Goal: Task Accomplishment & Management: Complete application form

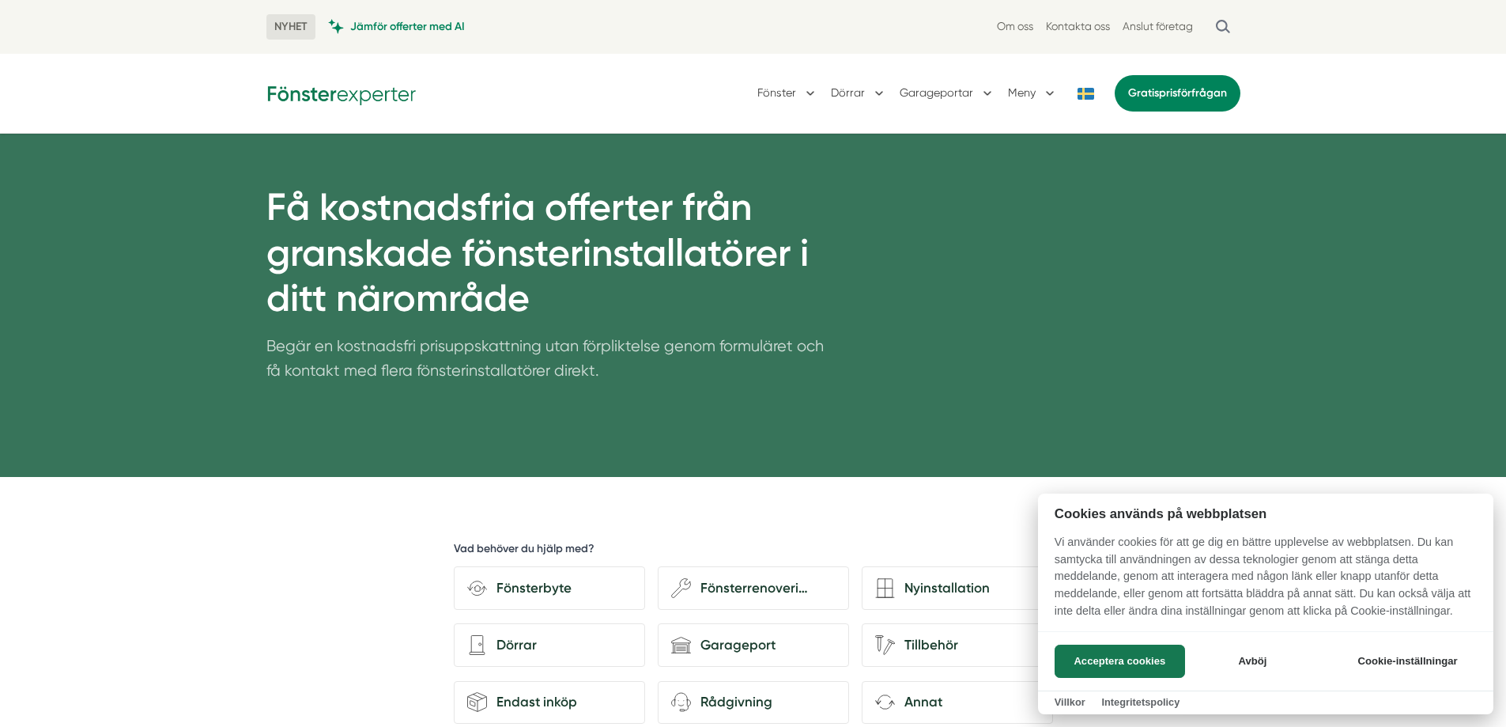
click at [1077, 27] on div at bounding box center [753, 363] width 1506 height 727
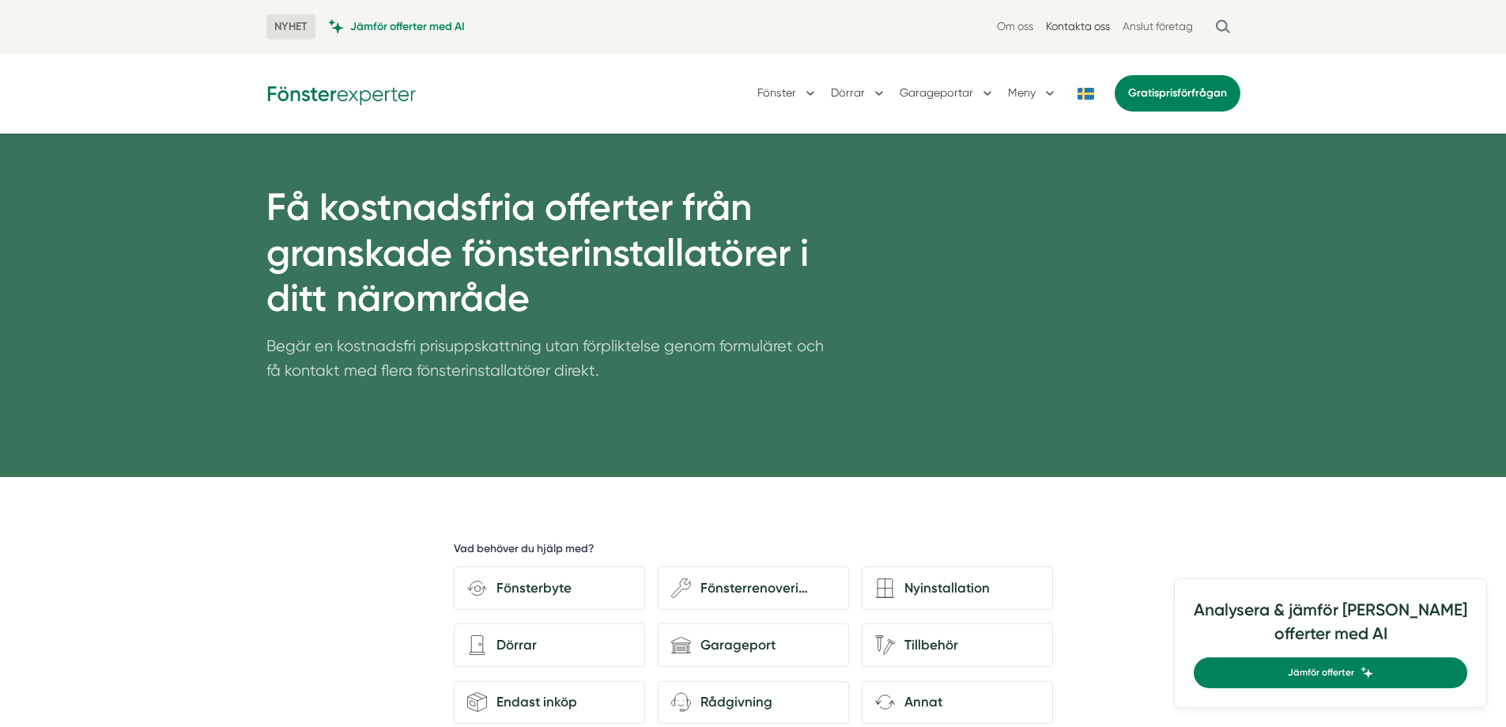
click at [1073, 28] on link "Kontakta oss" at bounding box center [1078, 26] width 64 height 15
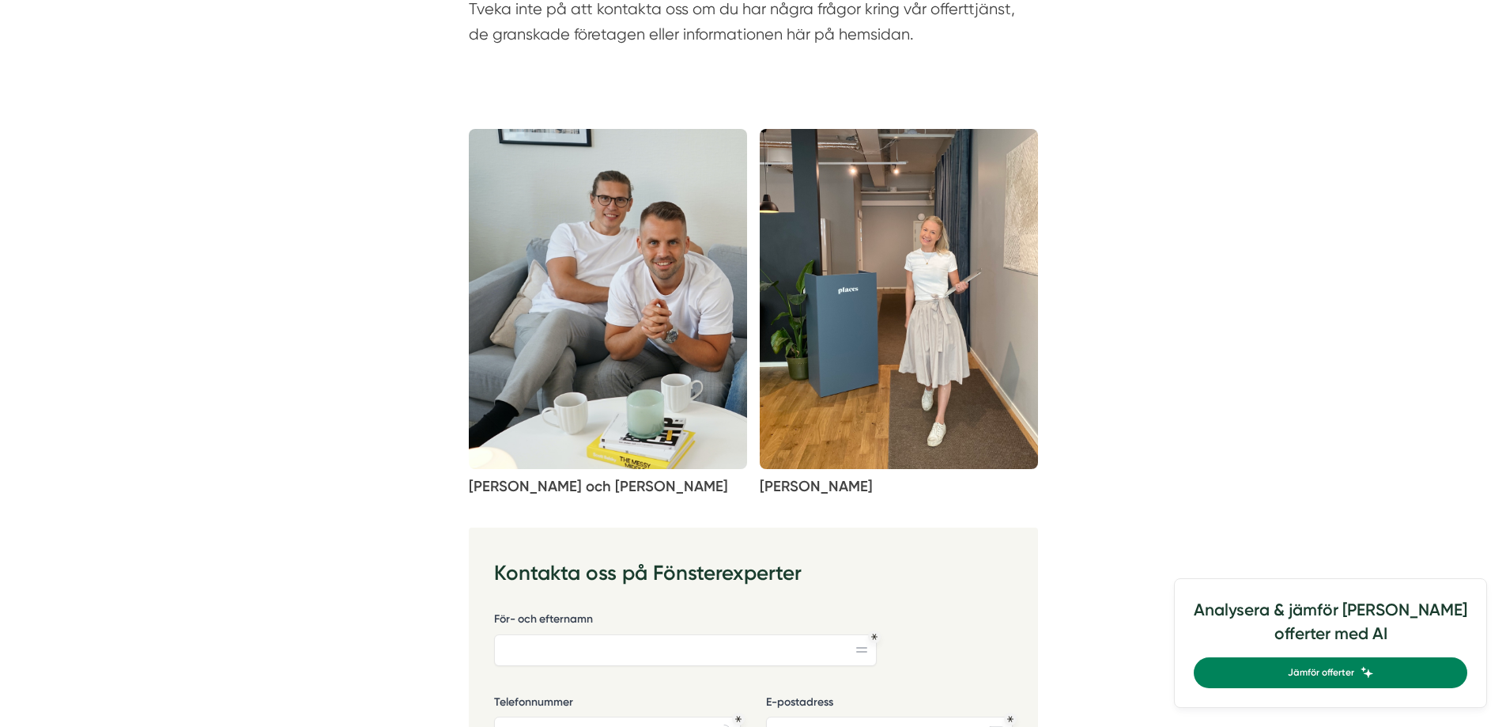
scroll to position [580, 0]
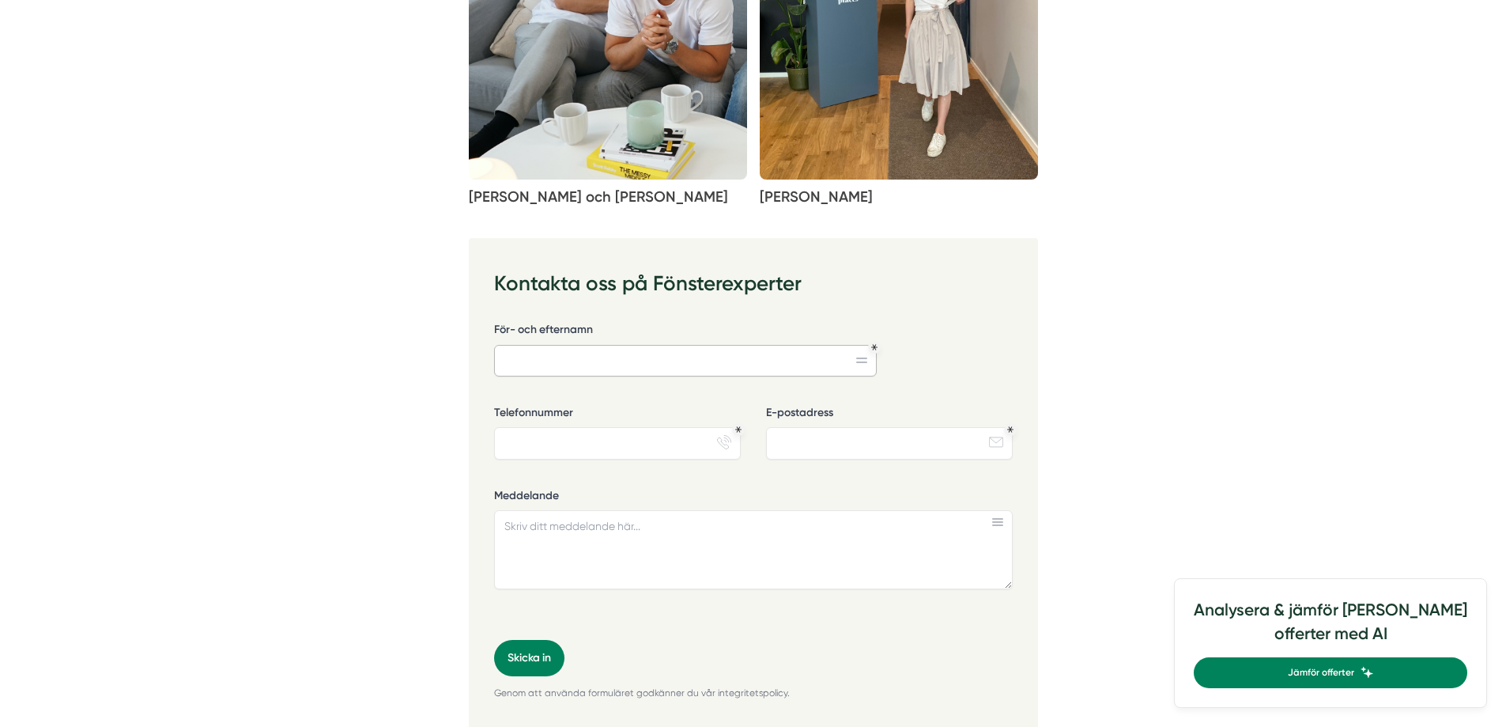
click at [606, 361] on input "För- och efternamn" at bounding box center [685, 361] width 383 height 32
type input "[PERSON_NAME]"
type input "0700519853"
click at [815, 435] on input "E-postadress" at bounding box center [889, 443] width 247 height 32
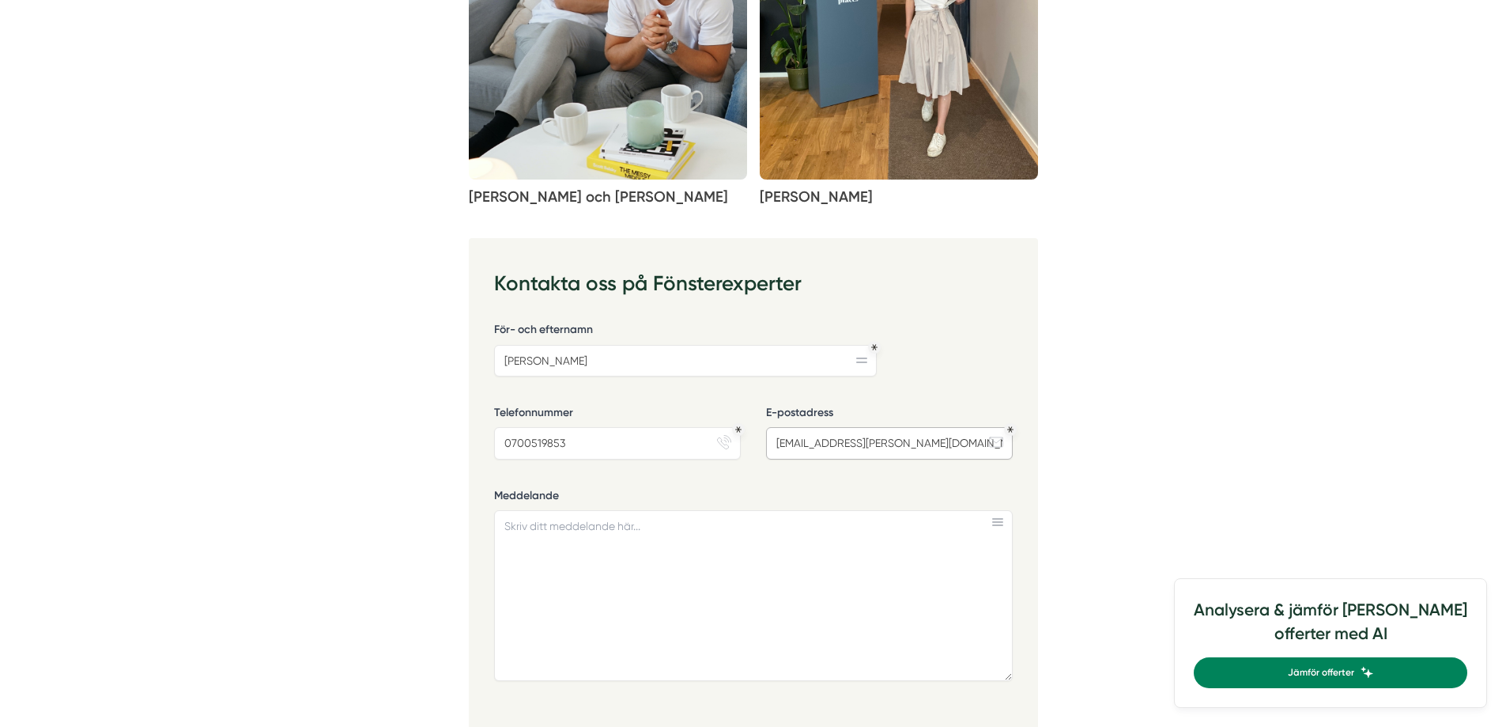
drag, startPoint x: 1007, startPoint y: 584, endPoint x: 1014, endPoint y: 676, distance: 92.0
click at [1014, 676] on div "62eae821-c0e3-4489-8438-3d3d58fc0ea4 Kontakta oss på Fönsterexperter För- och e…" at bounding box center [753, 532] width 569 height 588
type input "[EMAIL_ADDRESS][DOMAIN_NAME]"
click at [560, 532] on textarea "Meddelande" at bounding box center [753, 595] width 519 height 171
paste textarea "Hej Kan jag få en offert för detta reparationsjobb? En trasig ruta, träpanel dä…"
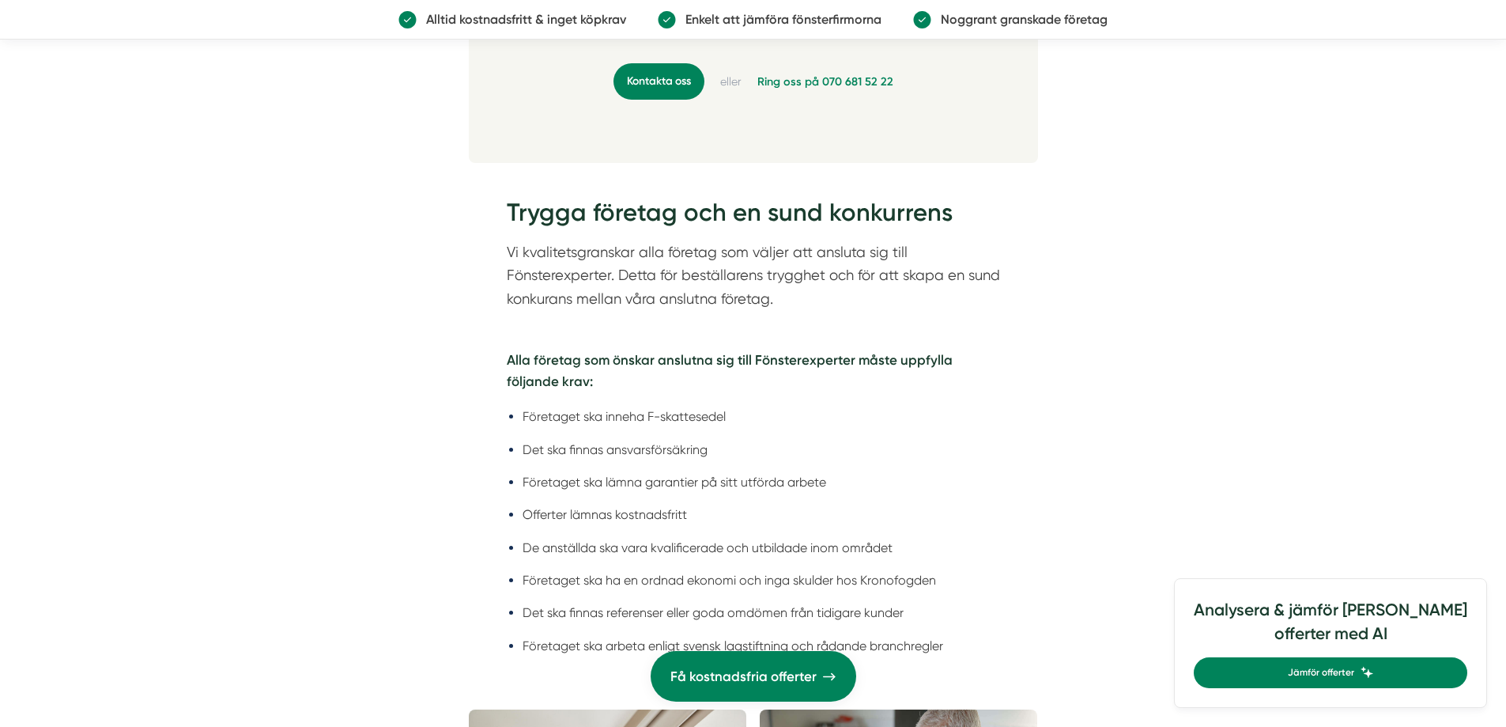
scroll to position [2029, 0]
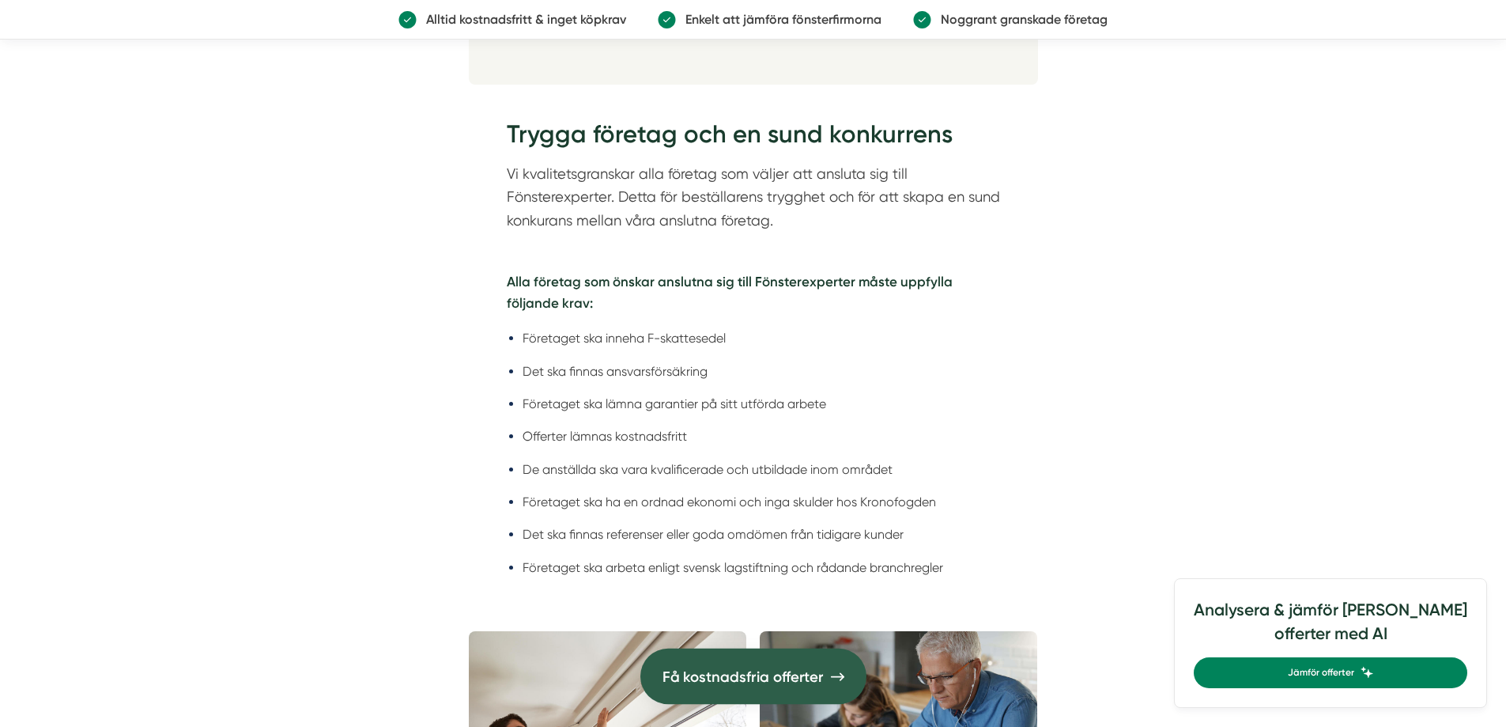
type textarea "Hej Kan jag få en offert för detta reparationsjobb? En trasig ruta, träpanel dä…"
click at [734, 672] on span "Få kostnadsfria offerter" at bounding box center [743, 676] width 161 height 24
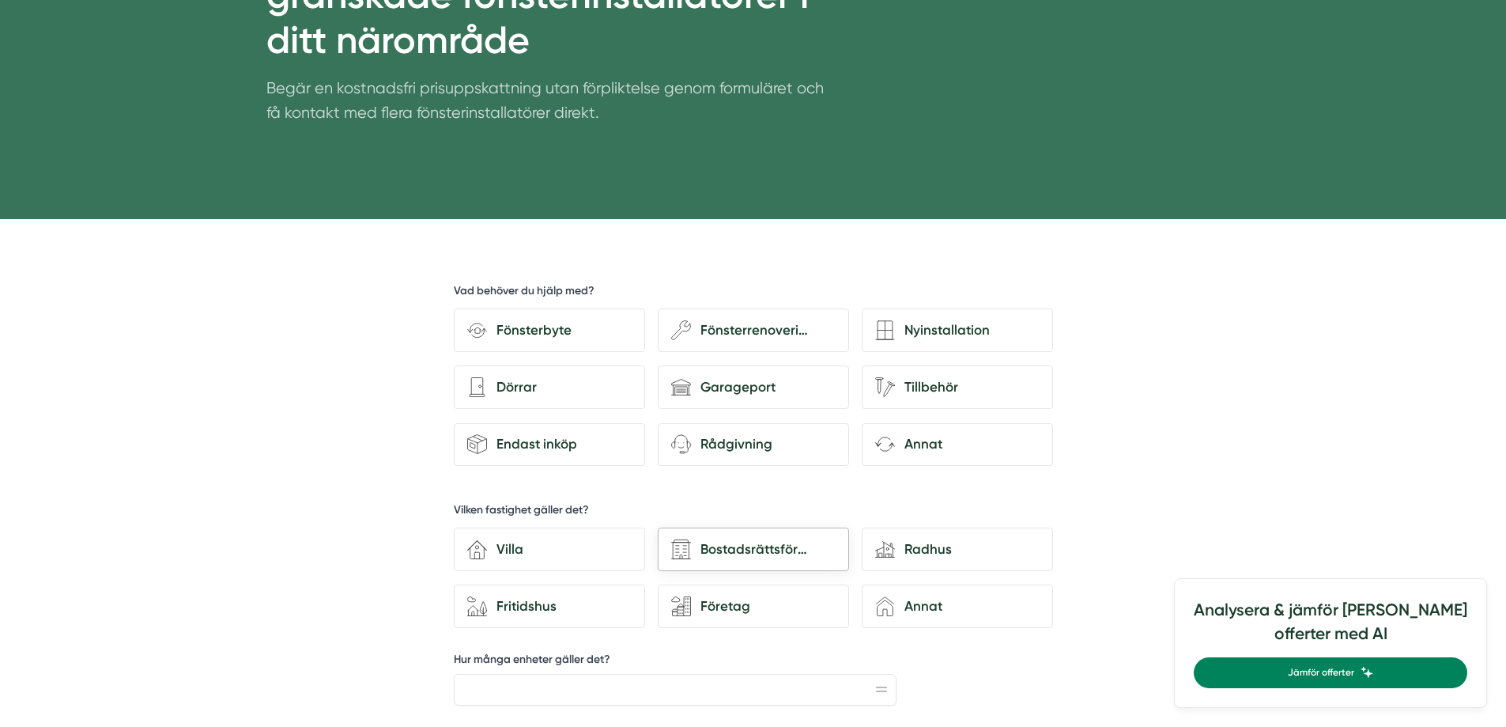
scroll to position [290, 0]
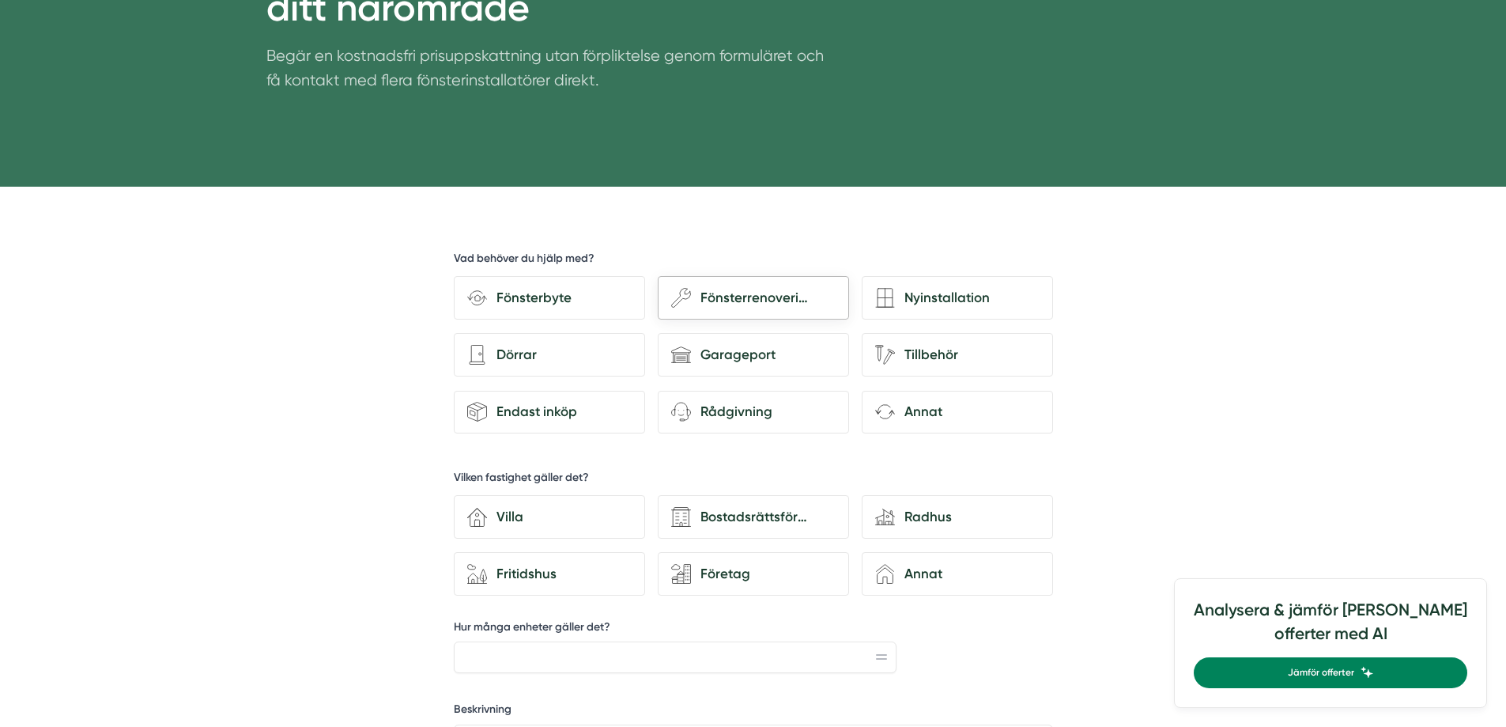
click at [751, 298] on div "Fönsterrenovering" at bounding box center [763, 297] width 145 height 21
click at [0, 0] on input "wench Fönsterrenovering" at bounding box center [0, 0] width 0 height 0
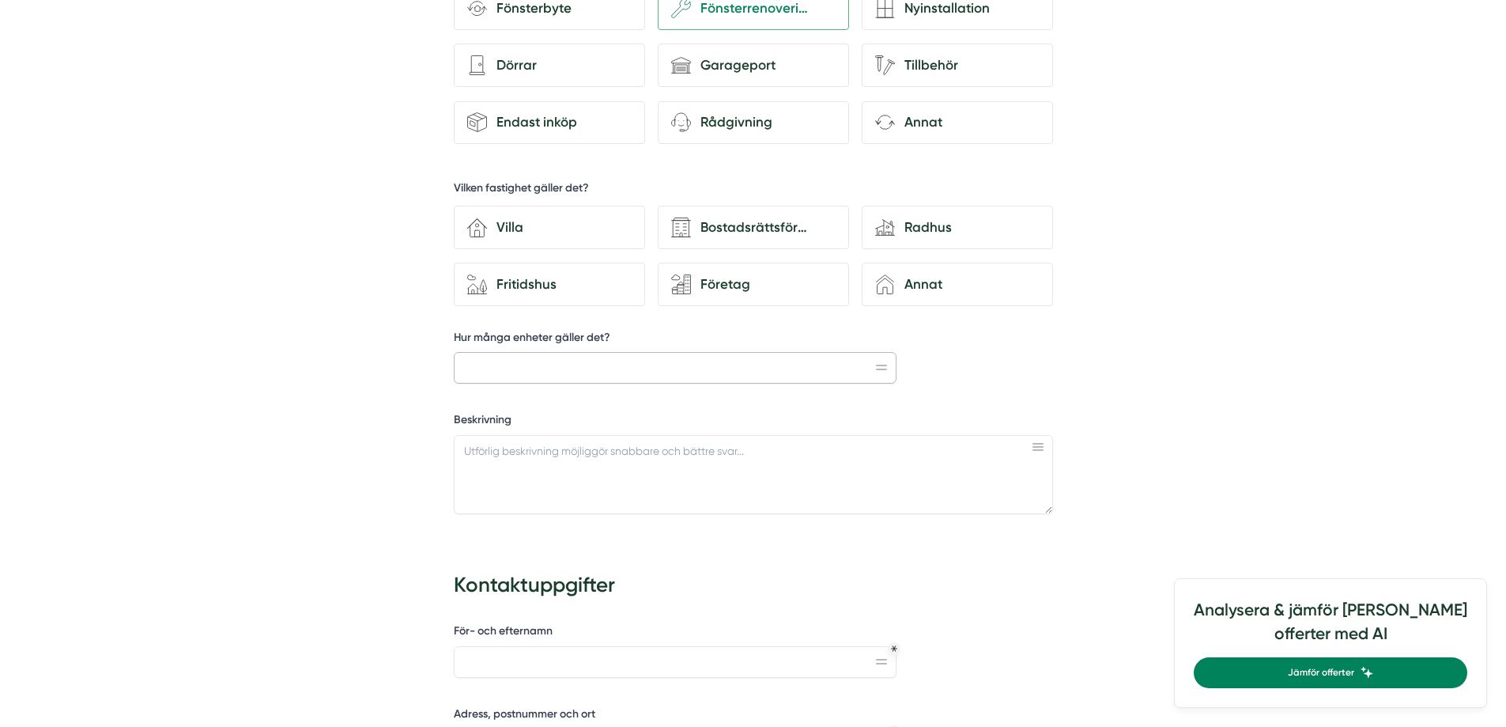
click at [621, 374] on input "Hur många enheter gäller det?" at bounding box center [676, 368] width 444 height 32
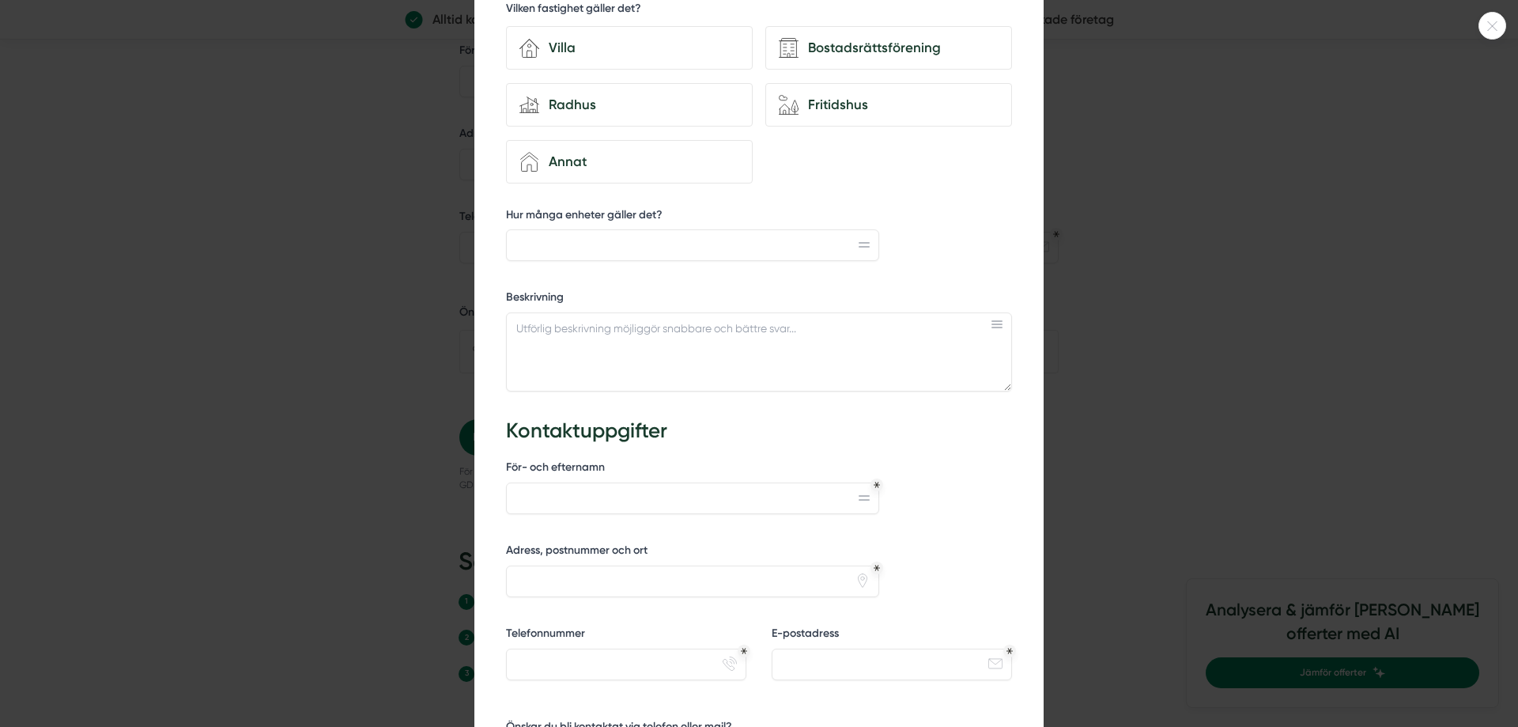
scroll to position [92, 0]
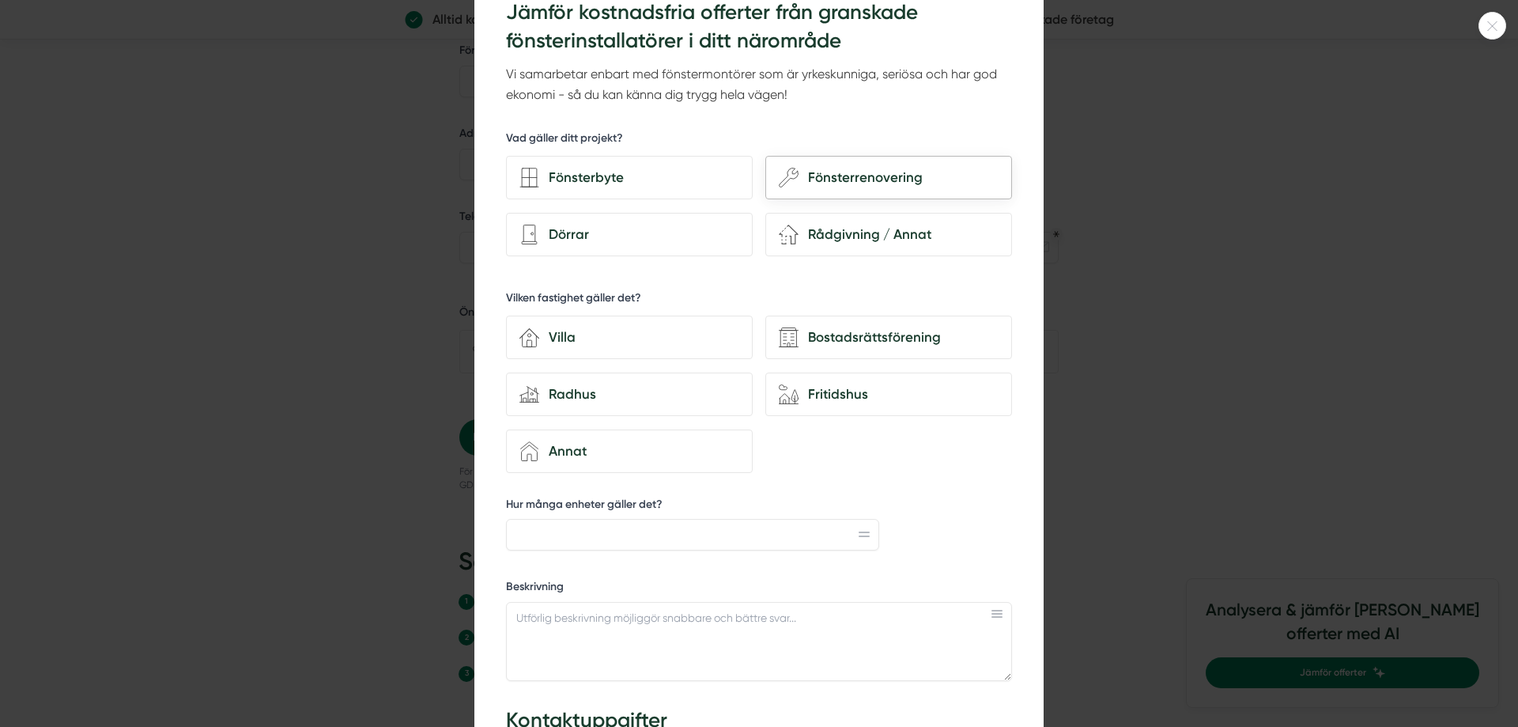
type input "1"
click at [871, 181] on div "Fönsterrenovering" at bounding box center [899, 177] width 200 height 21
click at [0, 0] on input "wench Fönsterrenovering" at bounding box center [0, 0] width 0 height 0
click at [843, 343] on div "Bostadsrättsförening" at bounding box center [899, 337] width 200 height 21
click at [0, 0] on input "Bostadsrättsförening" at bounding box center [0, 0] width 0 height 0
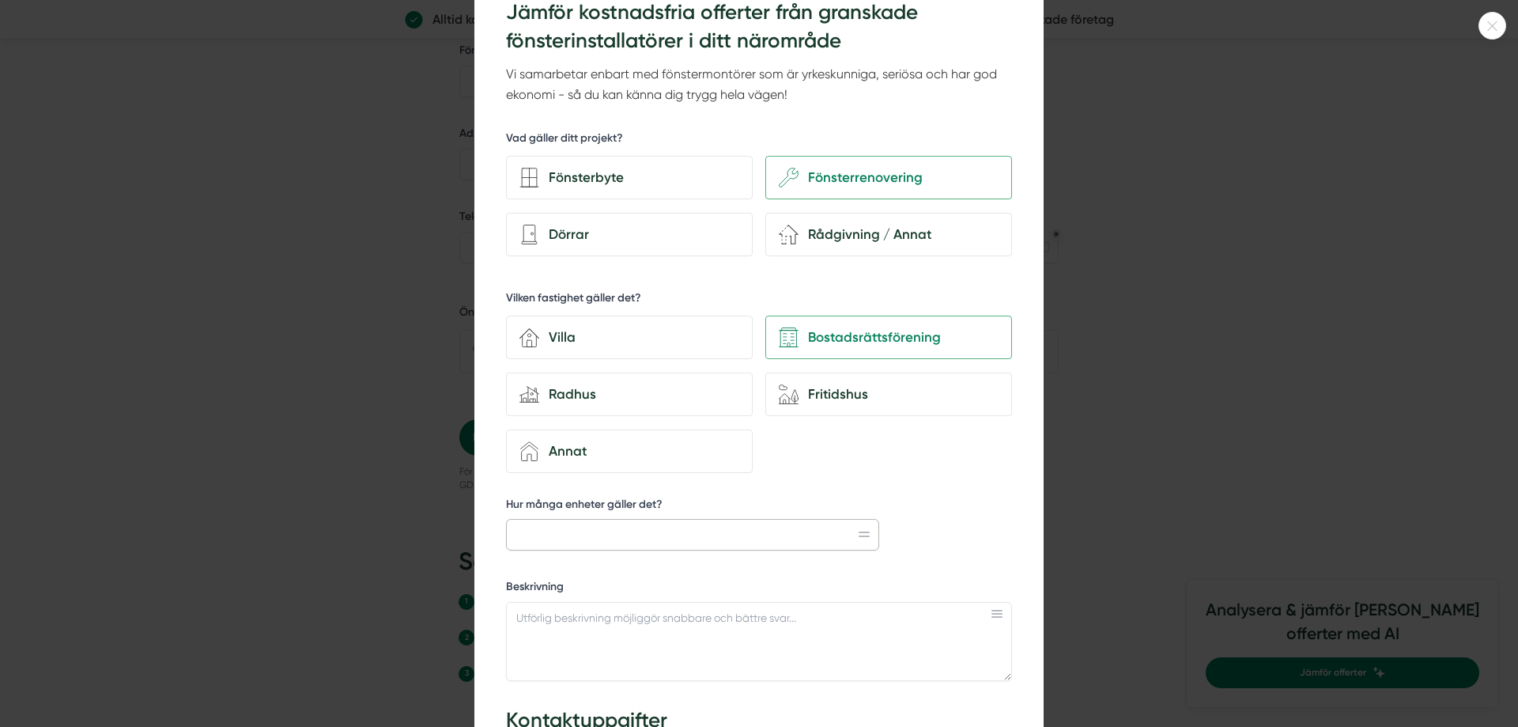
click at [764, 540] on input "Hur många enheter gäller det?" at bounding box center [692, 535] width 373 height 32
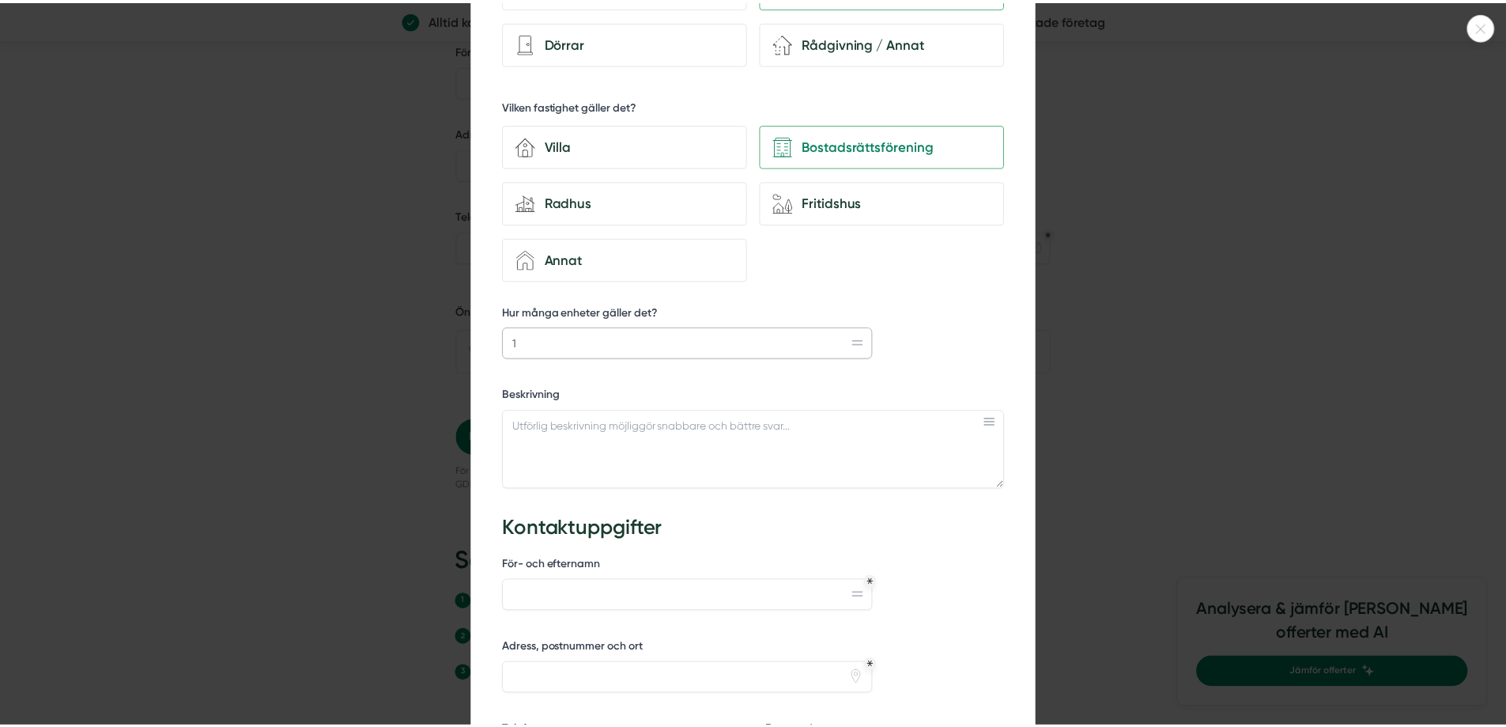
scroll to position [671, 0]
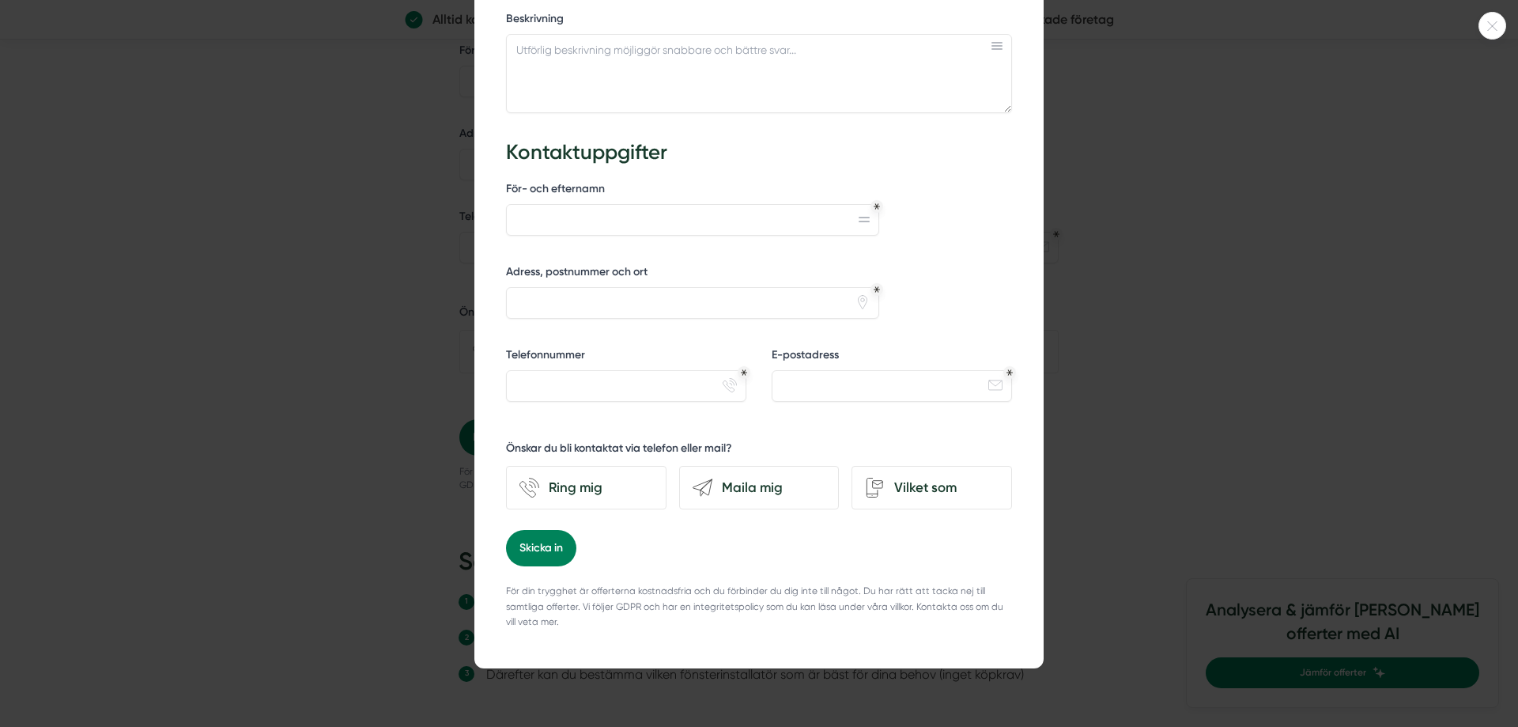
type input "1"
click at [1169, 368] on div at bounding box center [759, 363] width 1518 height 727
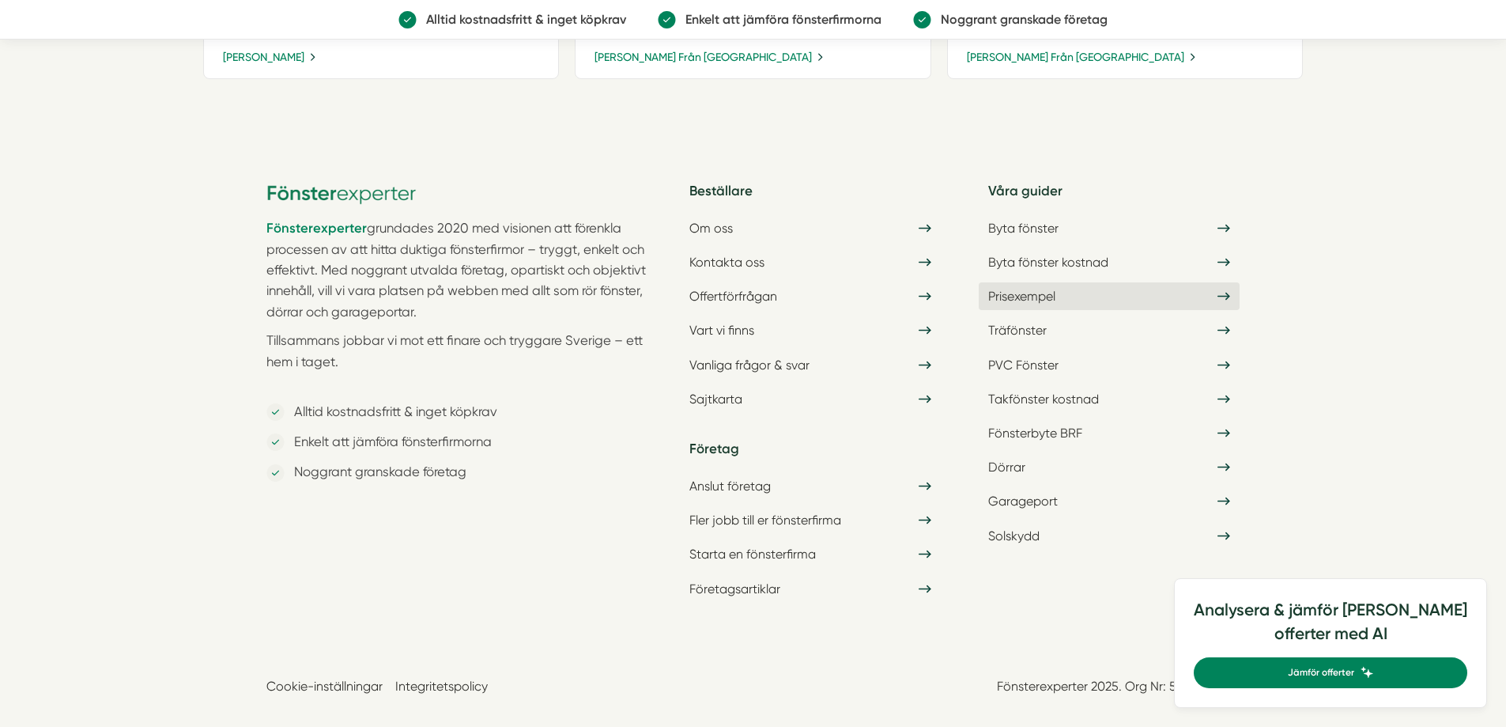
scroll to position [2234, 0]
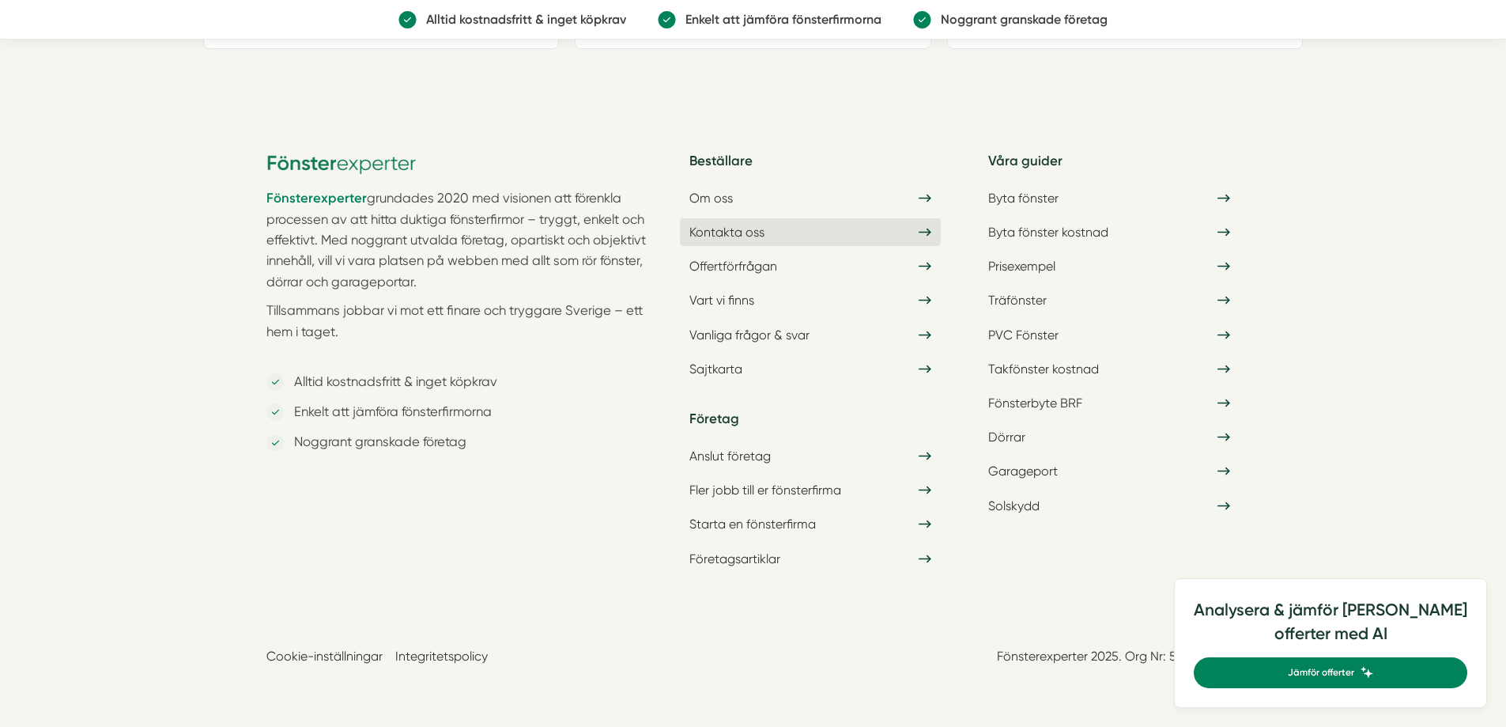
click at [749, 228] on link "Kontakta oss" at bounding box center [810, 232] width 261 height 28
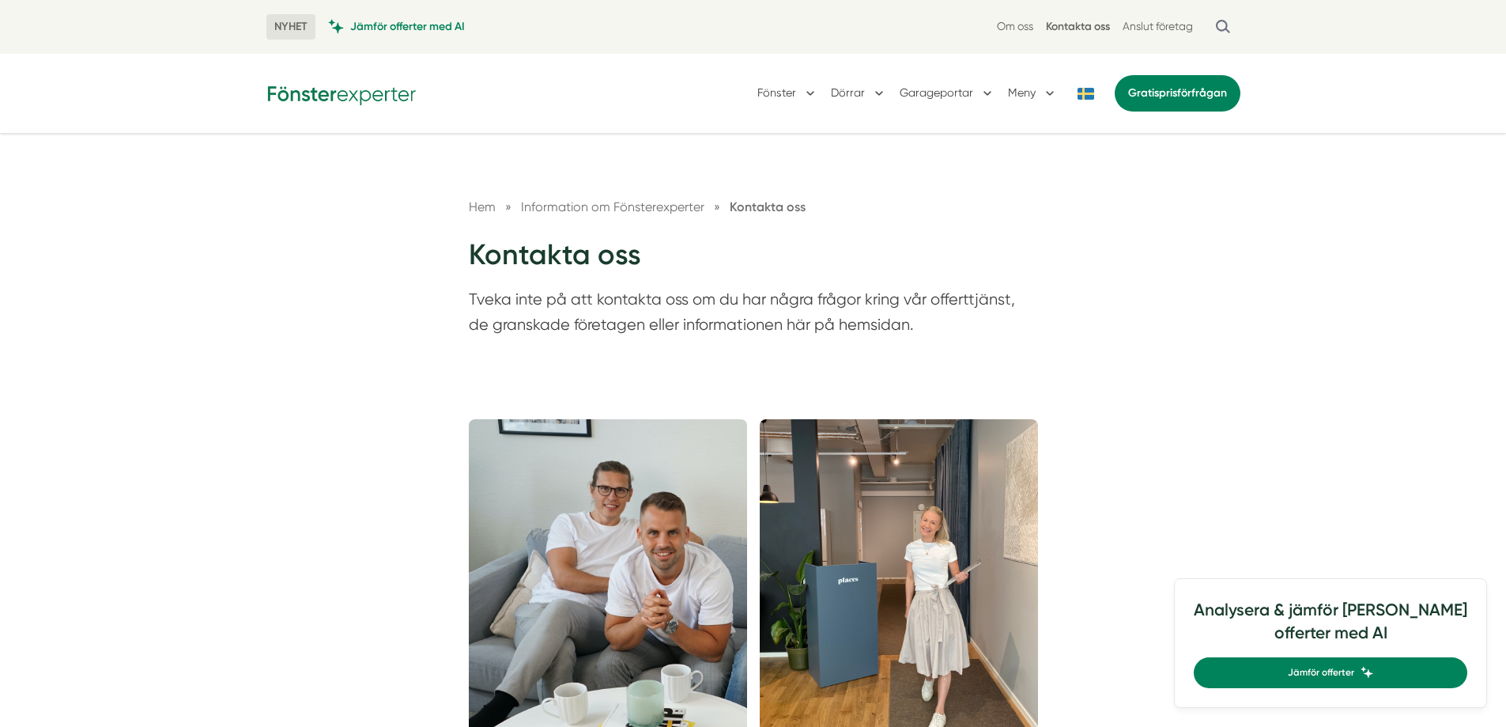
drag, startPoint x: 0, startPoint y: 0, endPoint x: 764, endPoint y: 283, distance: 814.5
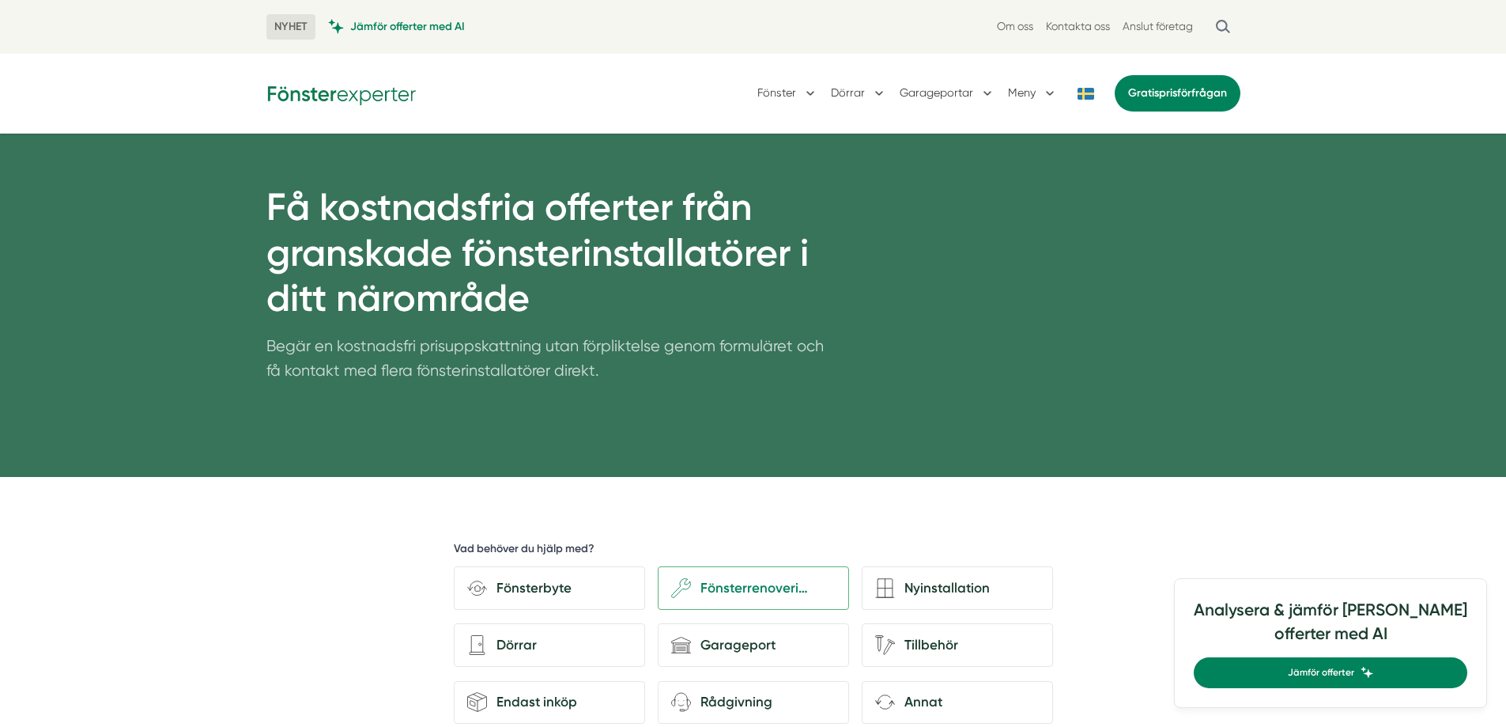
scroll to position [2233, 0]
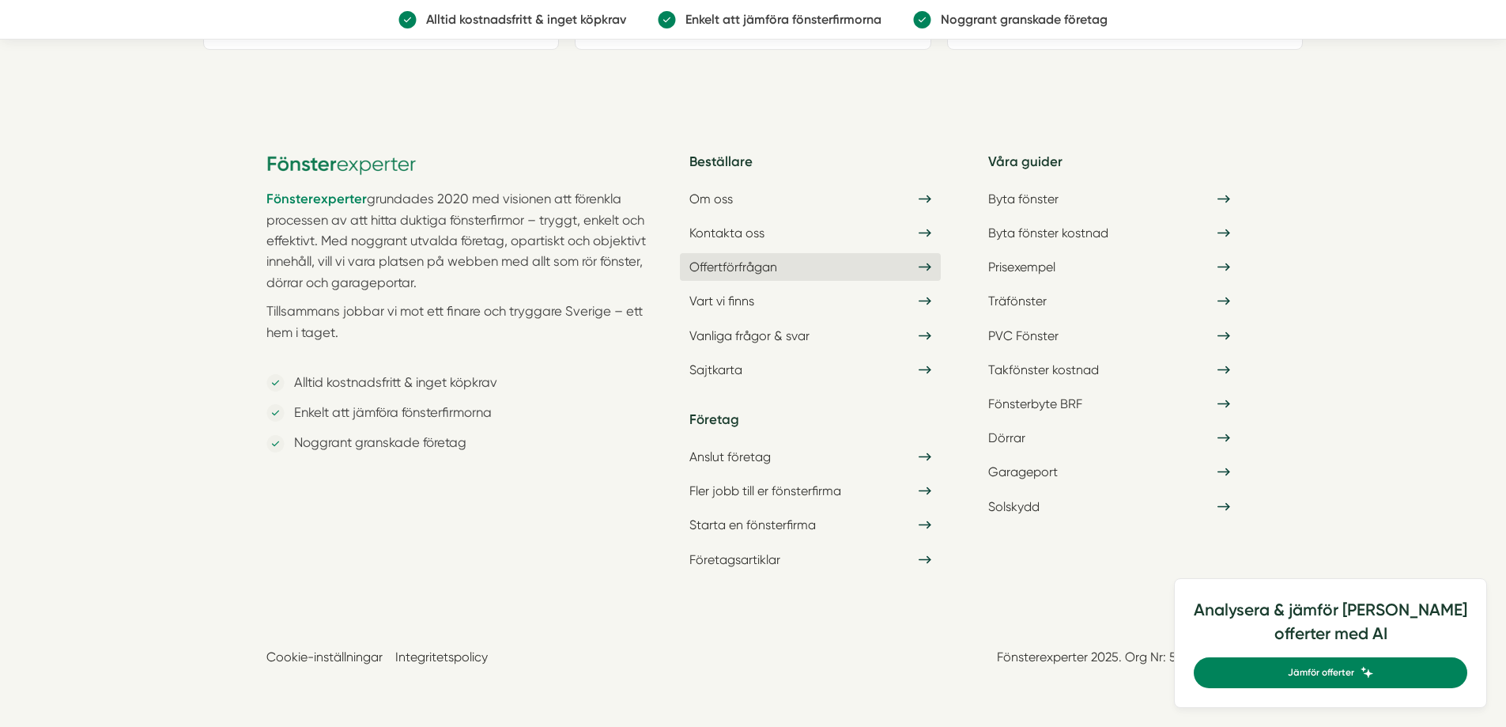
click at [783, 265] on link "Offertförfrågan" at bounding box center [810, 267] width 261 height 28
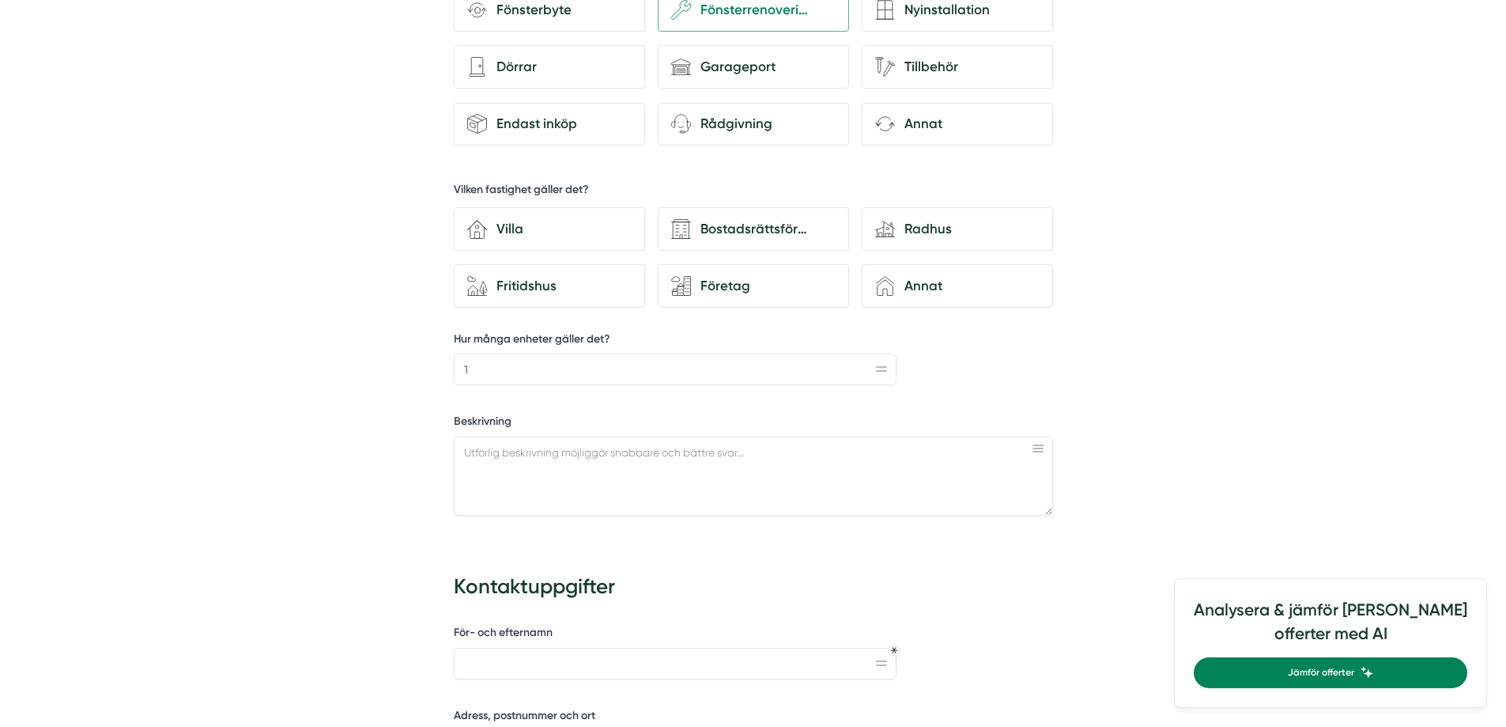
scroll to position [580, 0]
click at [783, 226] on div "Bostadsrättsförening" at bounding box center [763, 227] width 145 height 21
click at [0, 0] on input "Bostadsrättsförening" at bounding box center [0, 0] width 0 height 0
click at [614, 474] on textarea "Beskrivning" at bounding box center [753, 474] width 599 height 79
paste textarea "Hej Kan jag få en offert för detta reparationsjobb? En trasig ruta, träpanel dä…"
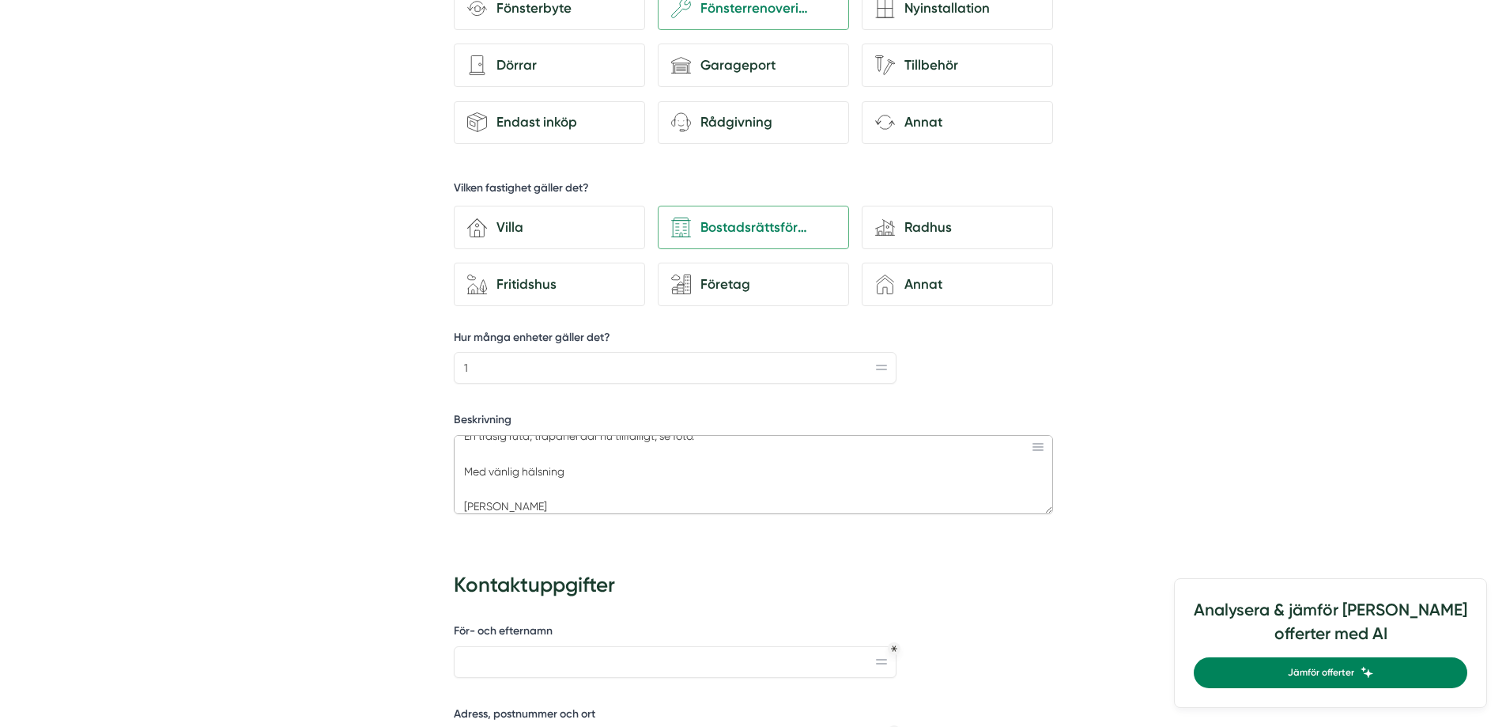
scroll to position [0, 0]
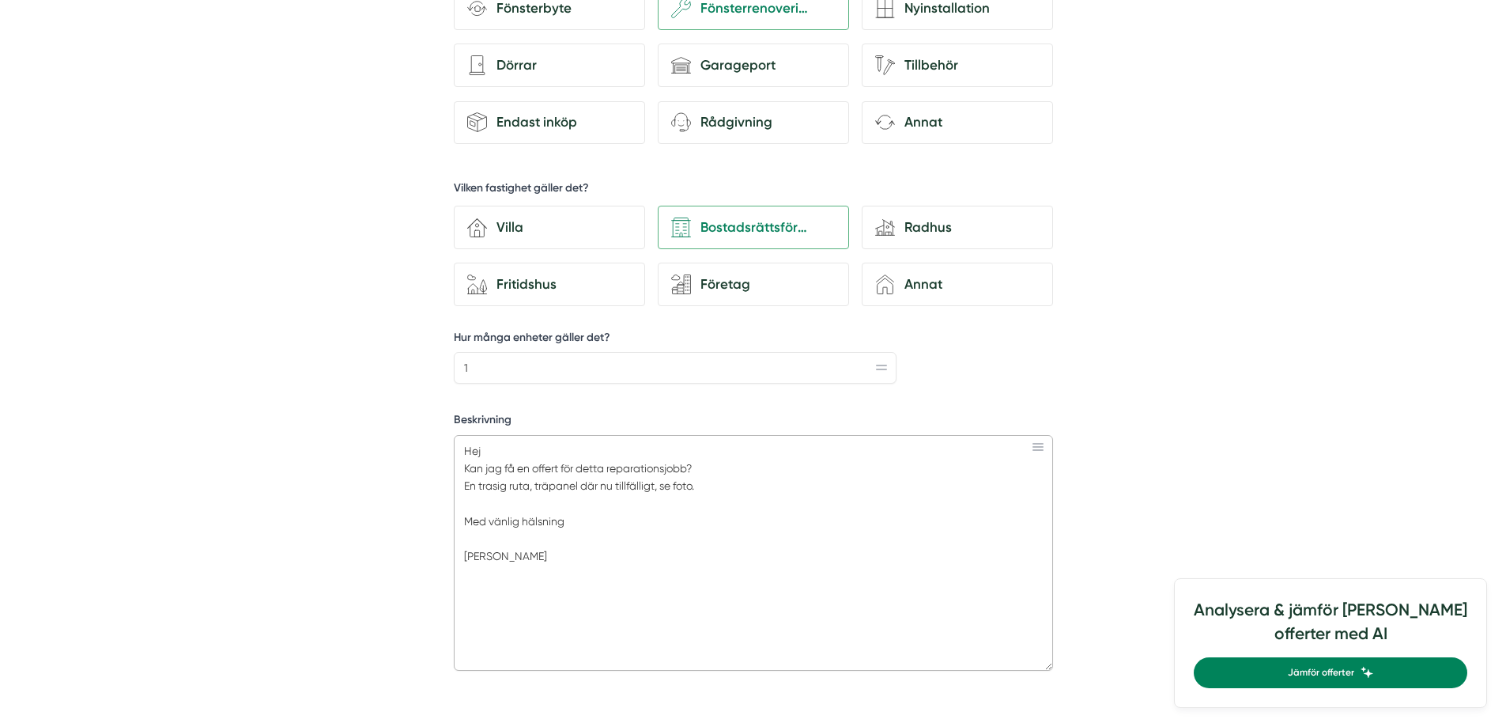
drag, startPoint x: 1048, startPoint y: 512, endPoint x: 1062, endPoint y: 669, distance: 157.9
click at [1062, 669] on div "d35abcdf-8317-4fc9-a841-90f623c1ce98 Vad behöver du hjälp med? Fönsterbyte wenc…" at bounding box center [753, 700] width 775 height 1607
click at [530, 487] on textarea "Hej Kan jag få en offert för detta reparationsjobb? En trasig ruta, träpanel dä…" at bounding box center [753, 553] width 599 height 236
click at [776, 485] on textarea "Hej Kan jag få en offert för detta reparationsjobb? En trasig ruta i en entredö…" at bounding box center [753, 553] width 599 height 236
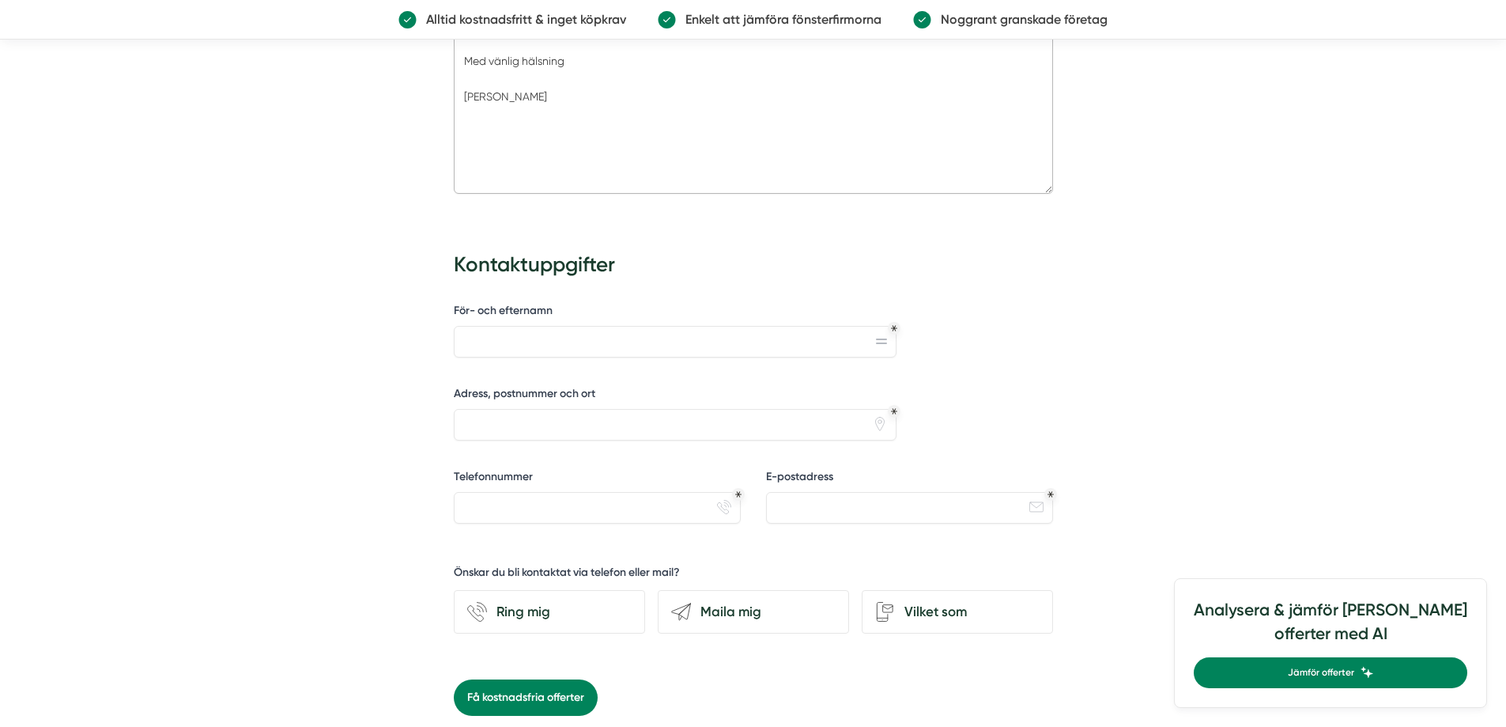
scroll to position [1060, 0]
type textarea "Hej Kan jag få en offert för detta reparationsjobb? En trasig ruta i en entredö…"
click at [808, 342] on input "För- och efternamn" at bounding box center [676, 339] width 444 height 32
type input "Joakim Meier"
type input "Karl gustavsgatan 11"
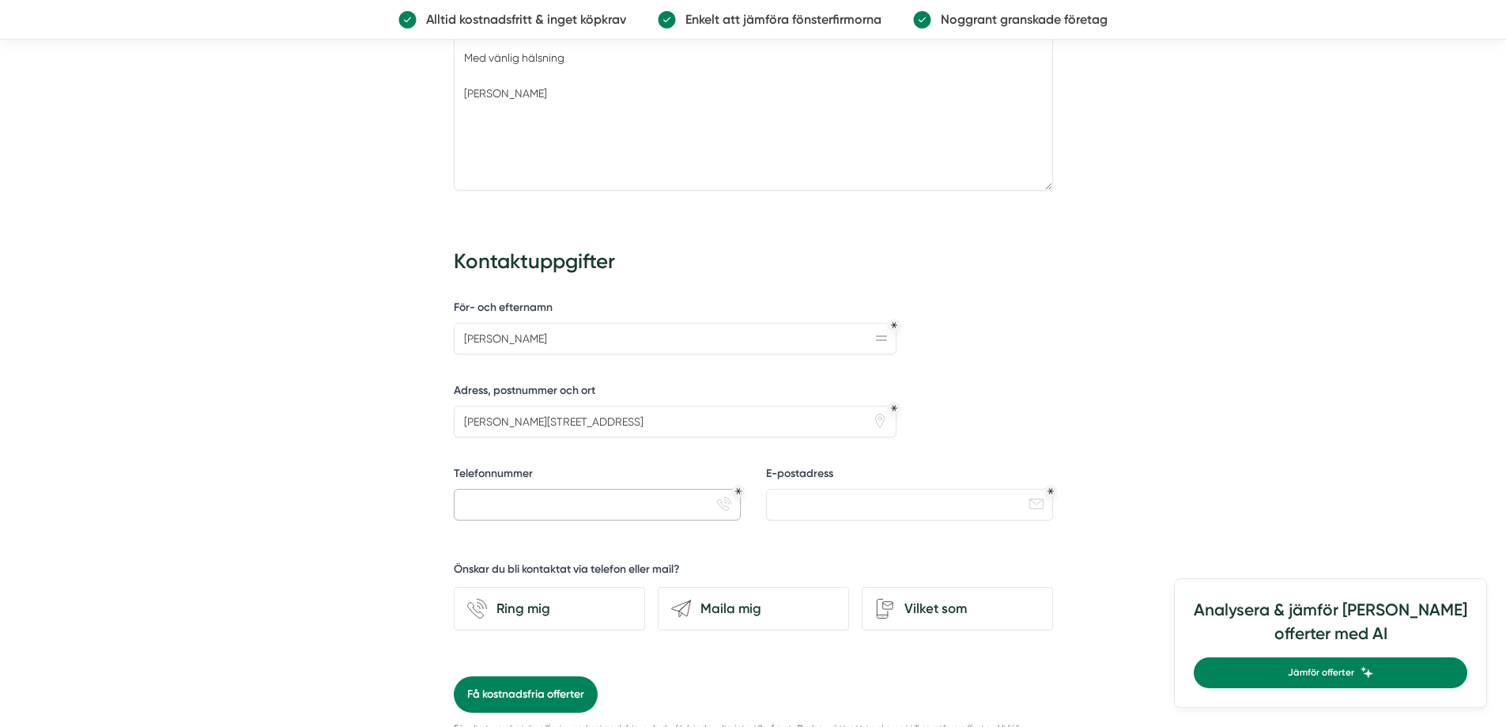
type input "0700519853"
type input "joakim.meier@gmail.com"
click at [768, 603] on div "Maila mig" at bounding box center [763, 608] width 145 height 21
click at [0, 0] on input "send-email Maila mig" at bounding box center [0, 0] width 0 height 0
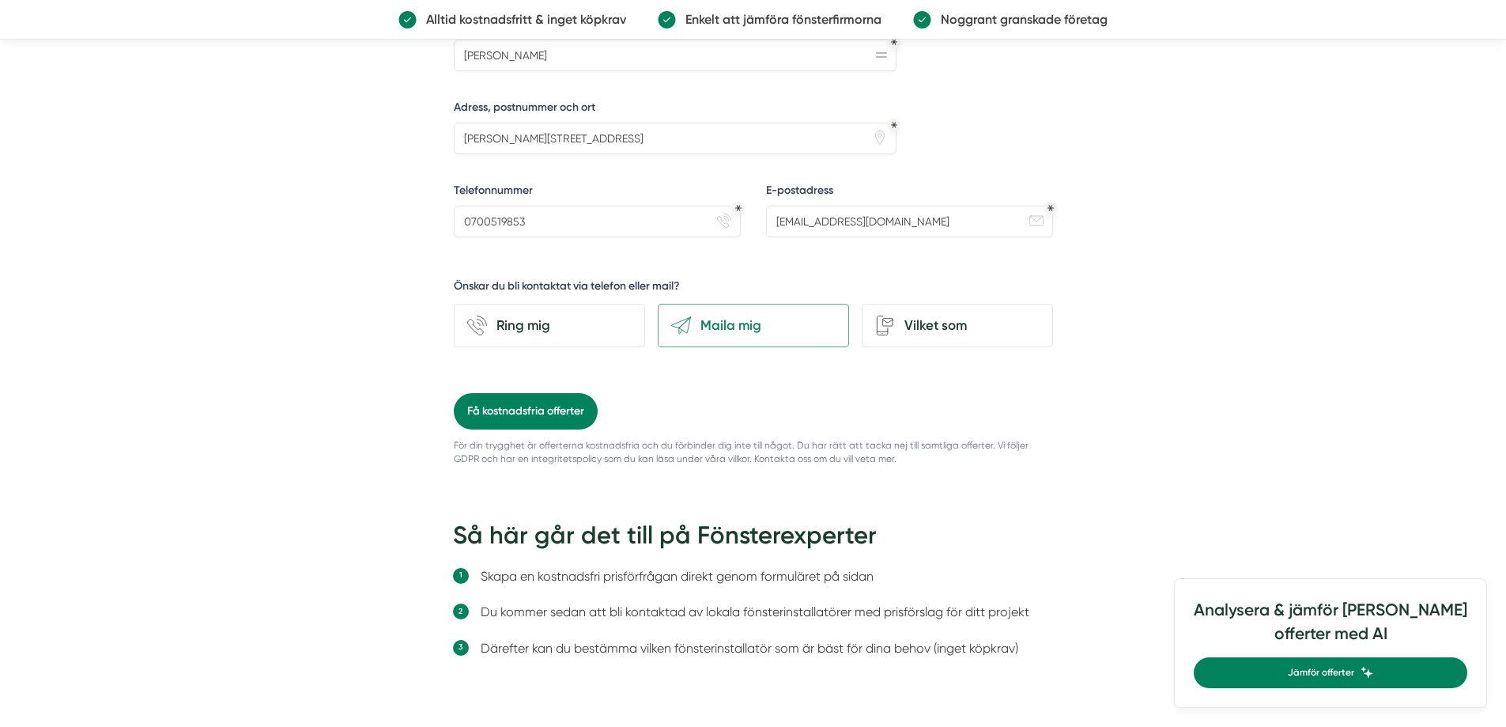
scroll to position [1350, 0]
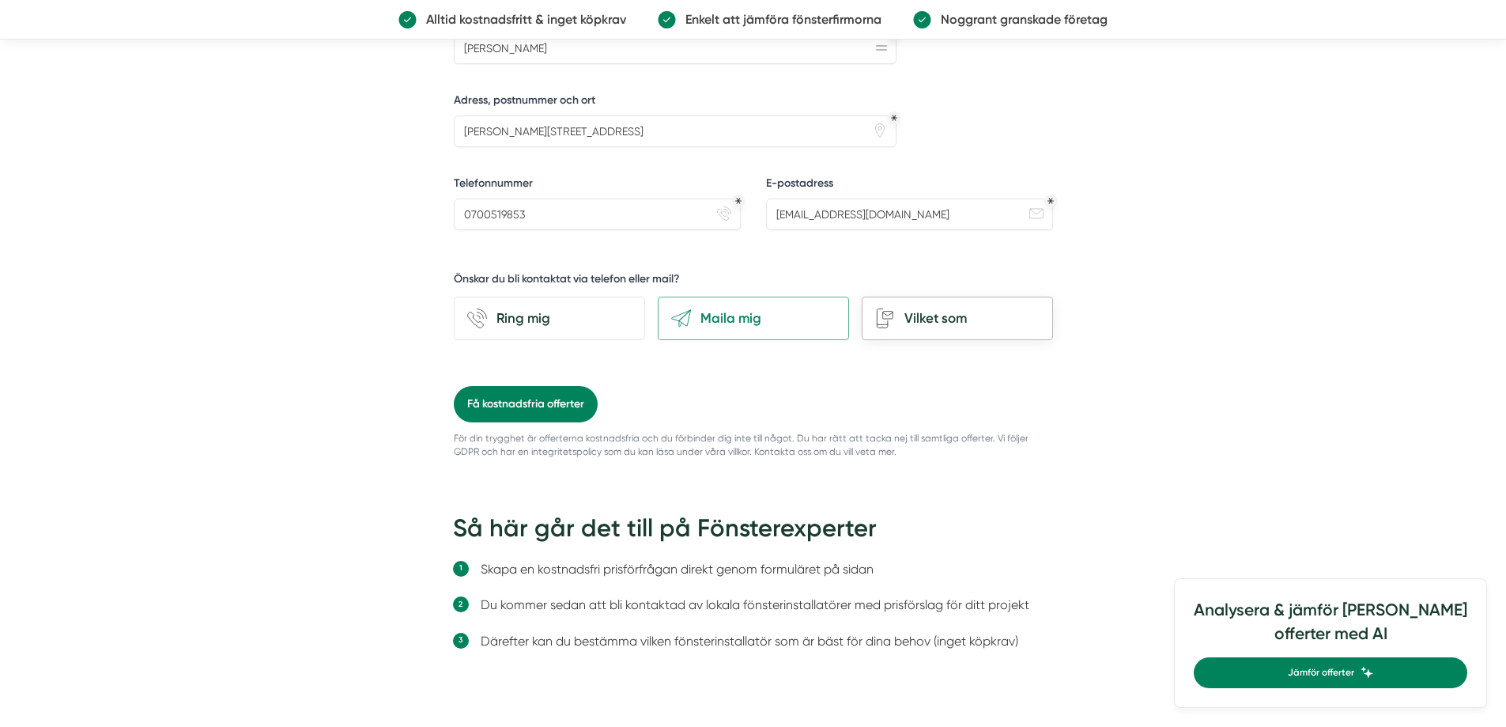
click at [931, 321] on div "Vilket som" at bounding box center [967, 318] width 145 height 21
click at [0, 0] on input "Vilket som" at bounding box center [0, 0] width 0 height 0
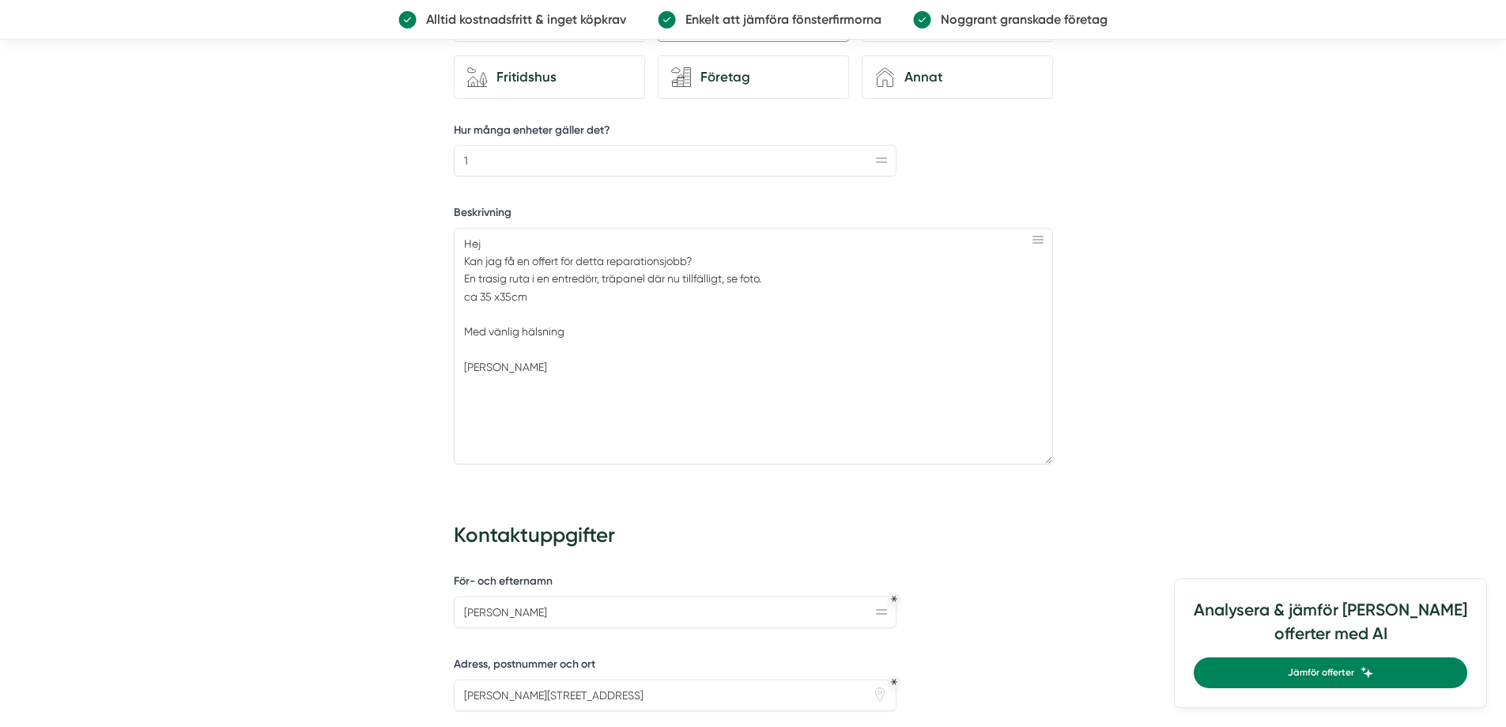
scroll to position [770, 0]
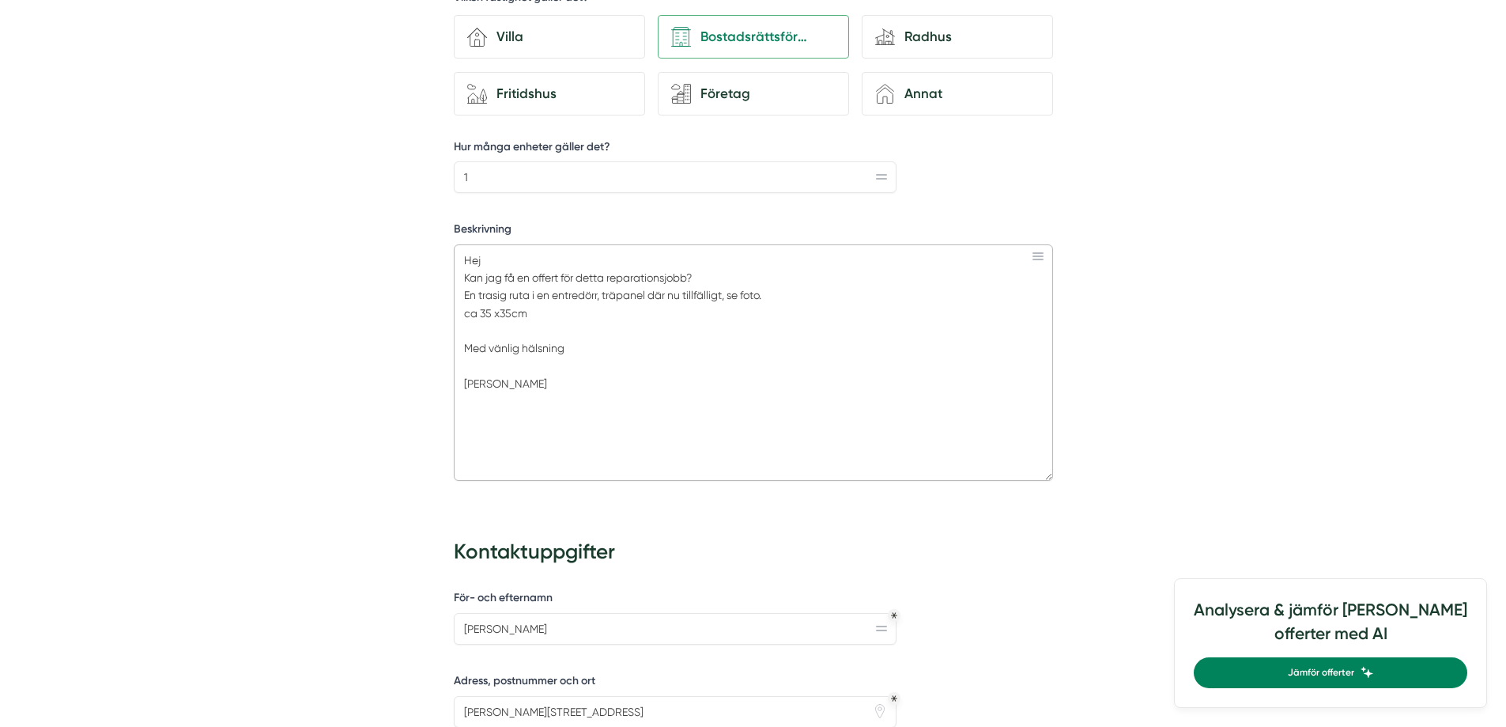
drag, startPoint x: 780, startPoint y: 294, endPoint x: 733, endPoint y: 296, distance: 46.7
click at [733, 296] on textarea "Hej Kan jag få en offert för detta reparationsjobb? En trasig ruta i en entredö…" at bounding box center [753, 362] width 599 height 236
click at [485, 324] on textarea "Hej Kan jag få en offert för detta reparationsjobb? En trasig ruta i en entredö…" at bounding box center [753, 362] width 599 height 236
click at [762, 297] on textarea "Hej Kan jag få en offert för detta reparationsjobb? En trasig ruta i en entredö…" at bounding box center [753, 362] width 599 height 236
click at [511, 311] on textarea "Hej Kan jag få en offert för detta reparationsjobb? En trasig ruta i en entredö…" at bounding box center [753, 362] width 599 height 236
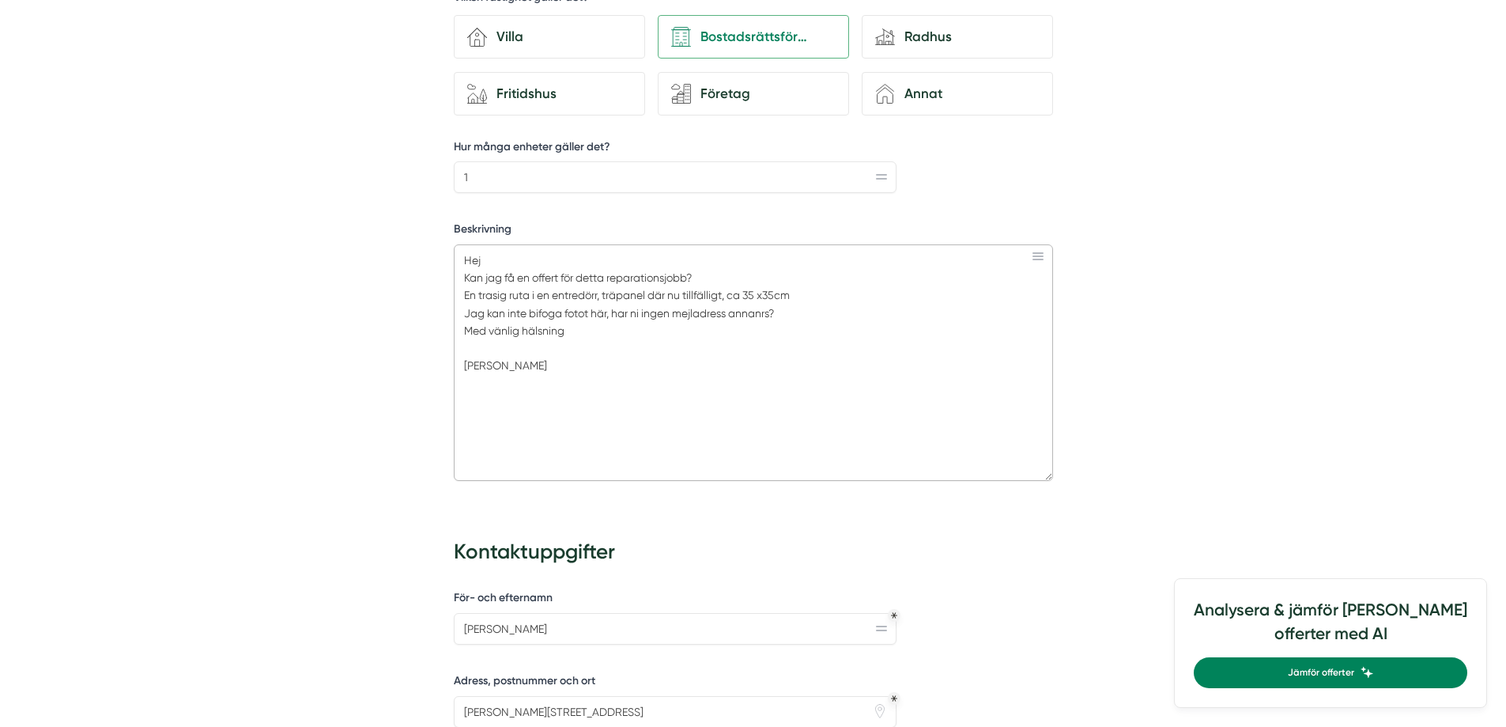
click at [761, 316] on textarea "Hej Kan jag få en offert för detta reparationsjobb? En trasig ruta i en entredö…" at bounding box center [753, 362] width 599 height 236
click at [809, 307] on textarea "Hej Kan jag få en offert för detta reparationsjobb? En trasig ruta i en entredö…" at bounding box center [753, 362] width 599 height 236
click at [799, 311] on textarea "Hej Kan jag få en offert för detta reparationsjobb? En trasig ruta i en entredö…" at bounding box center [753, 362] width 599 height 236
click at [591, 356] on textarea "Hej Kan jag få en offert för detta reparationsjobb? En trasig ruta i en entredö…" at bounding box center [753, 362] width 599 height 236
click at [715, 271] on textarea "Hej Kan jag få en offert för detta reparationsjobb? En trasig ruta i en entredö…" at bounding box center [753, 362] width 599 height 236
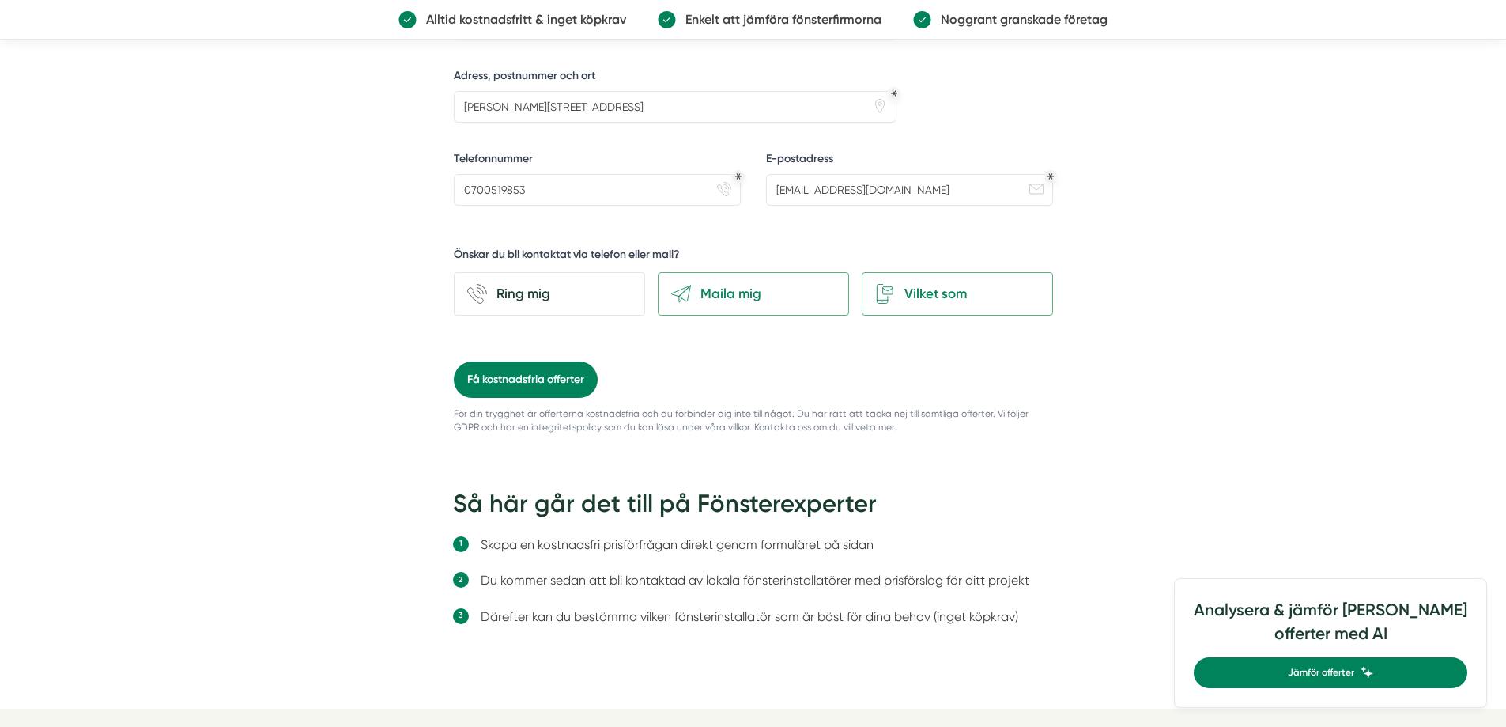
scroll to position [1350, 0]
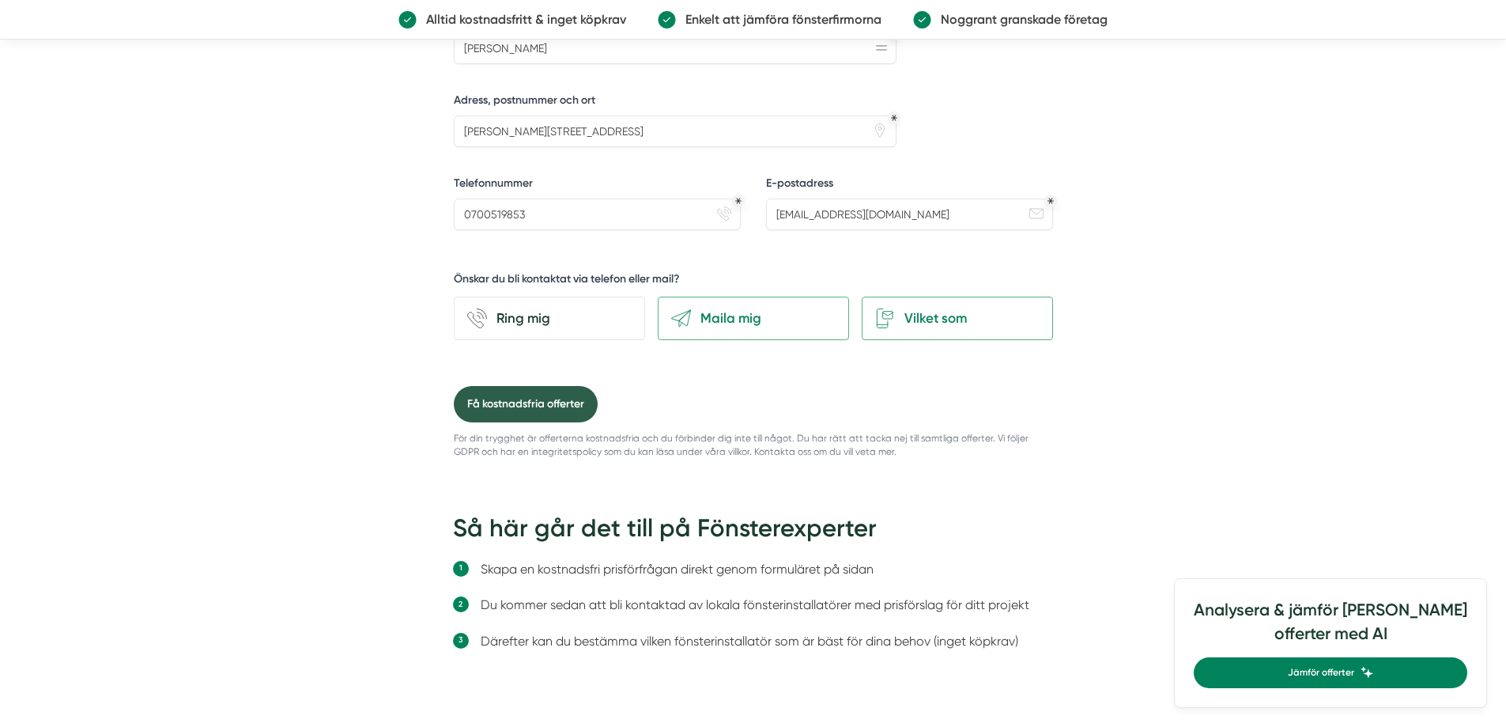
type textarea "Hej Kan jag få en offert för detta reparationsjobb. En trasig ruta i en entredö…"
click at [532, 404] on button "Få kostnadsfria offerter" at bounding box center [526, 404] width 144 height 36
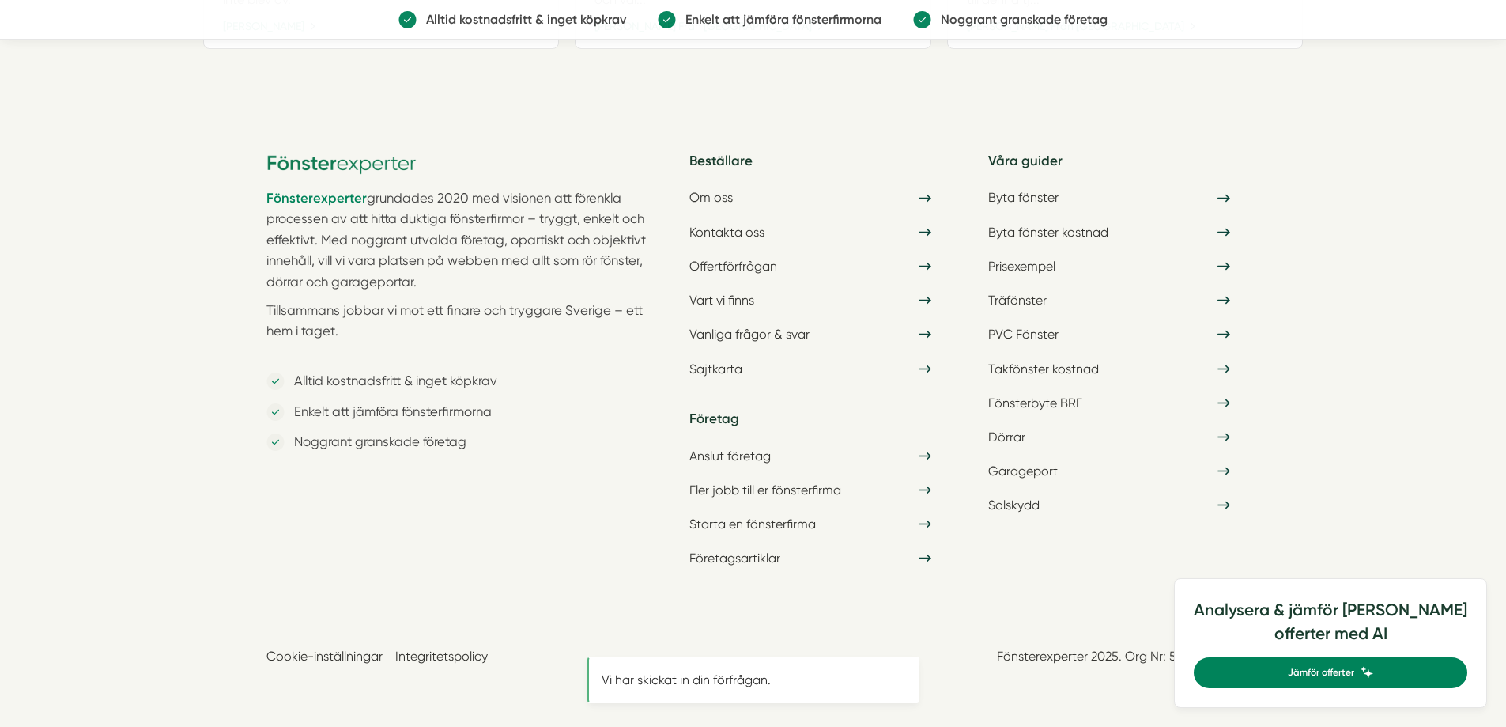
scroll to position [0, 0]
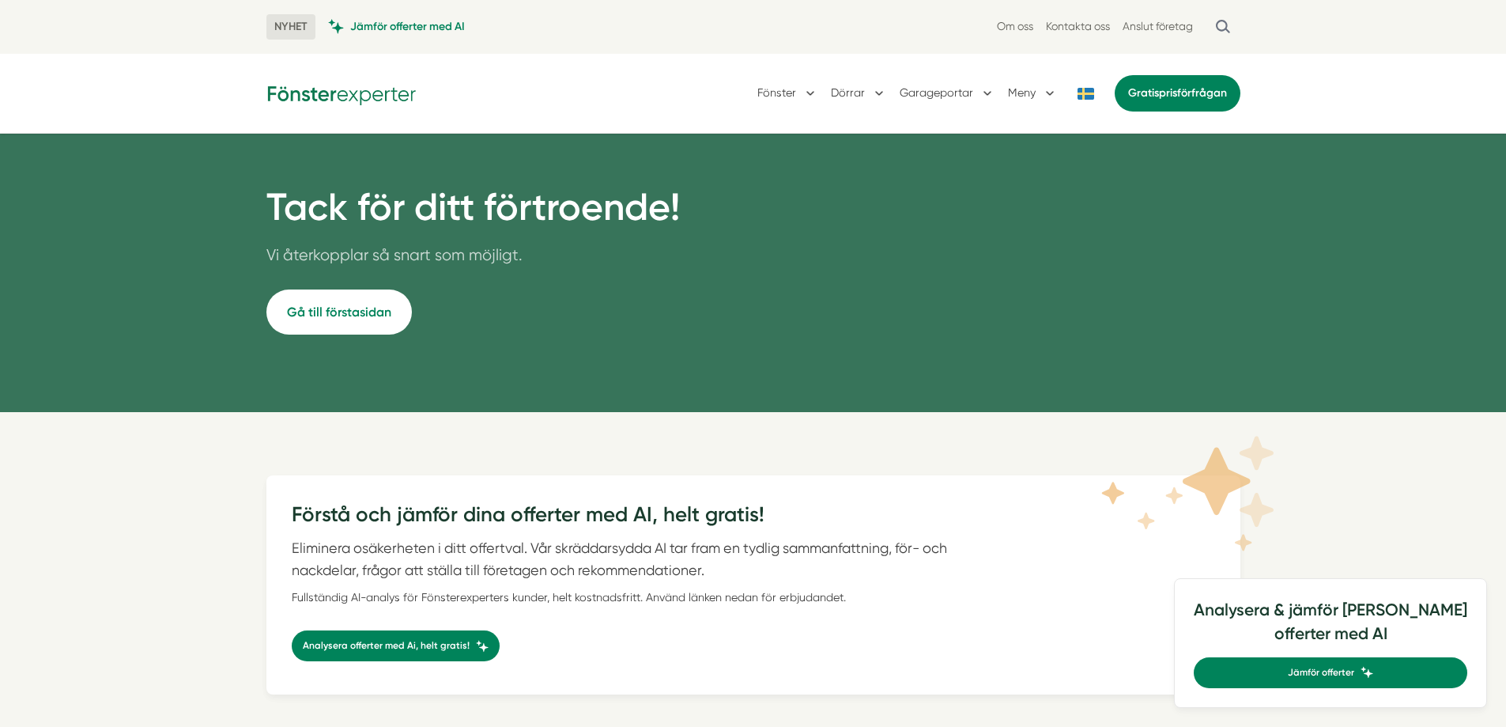
drag, startPoint x: 422, startPoint y: 96, endPoint x: 273, endPoint y: 96, distance: 149.4
click at [273, 96] on div at bounding box center [346, 93] width 160 height 25
